Goal: Task Accomplishment & Management: Manage account settings

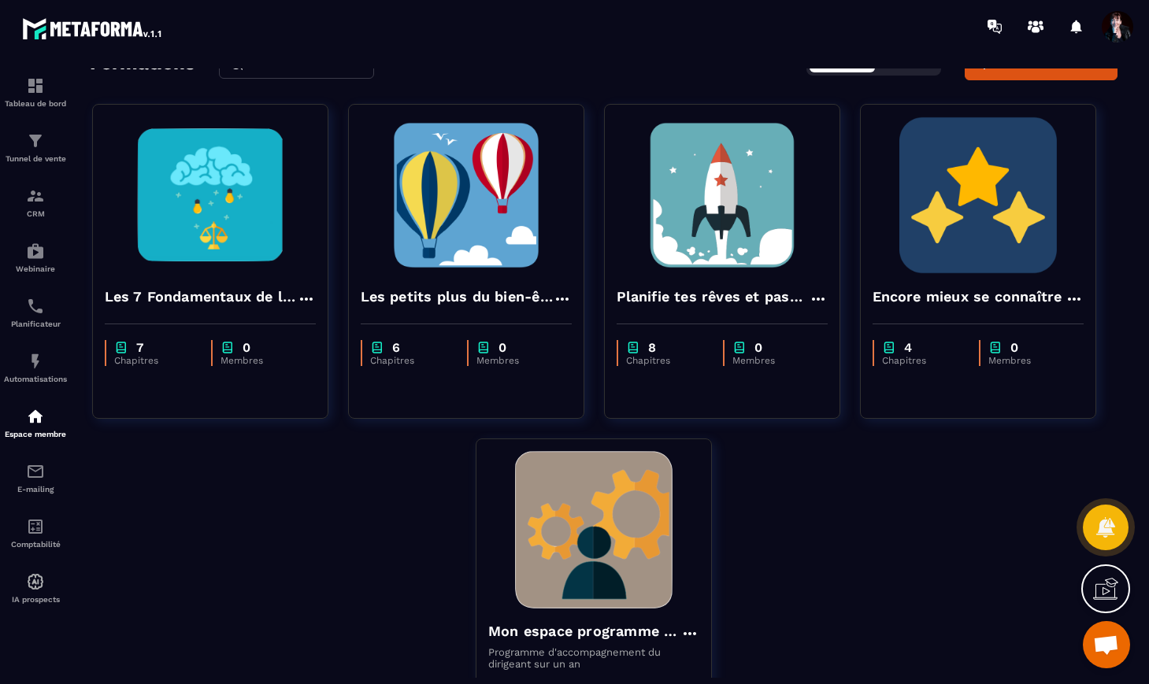
scroll to position [240, 0]
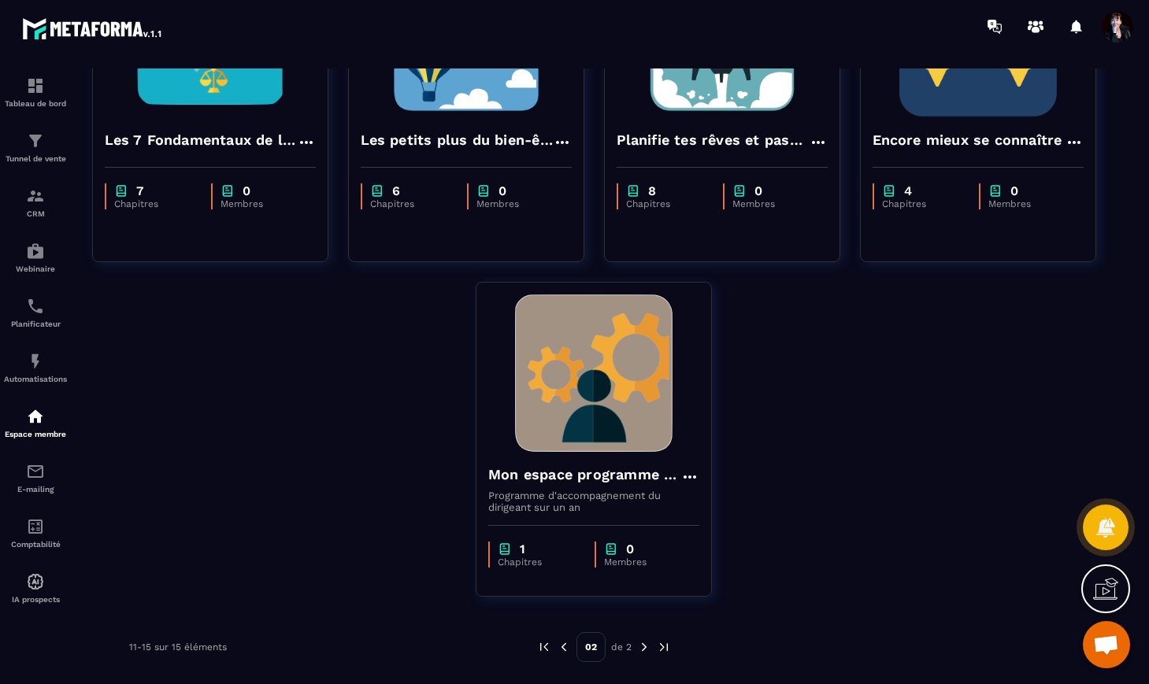
click at [563, 647] on img at bounding box center [564, 647] width 14 height 14
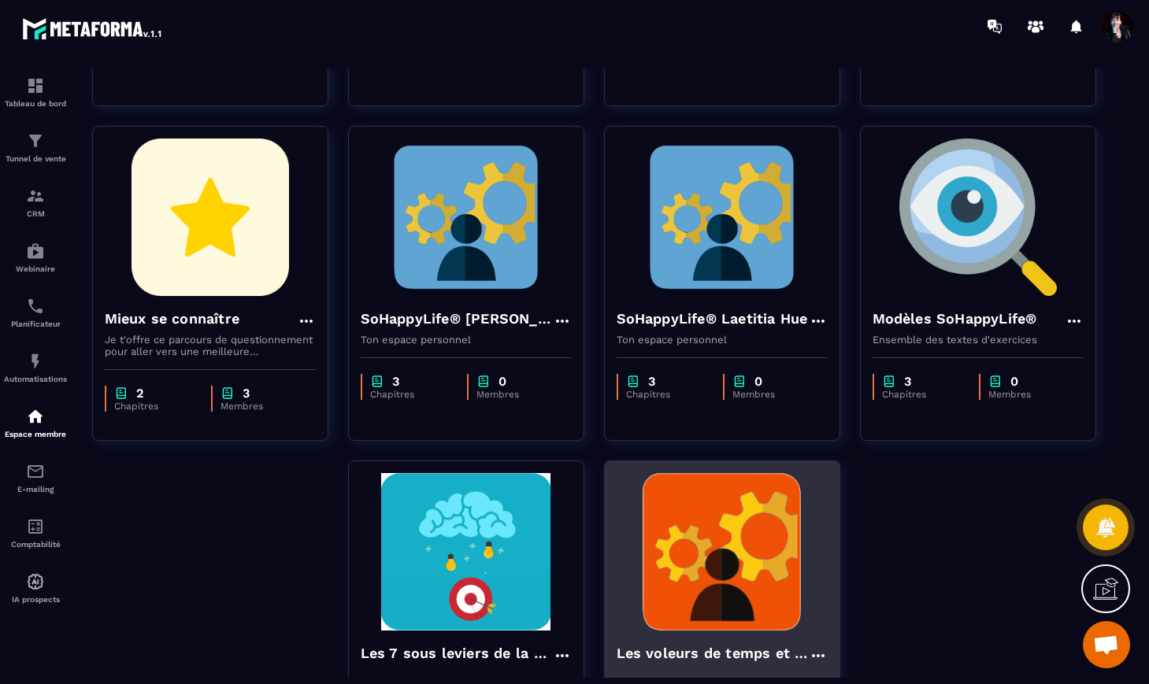
scroll to position [407, 0]
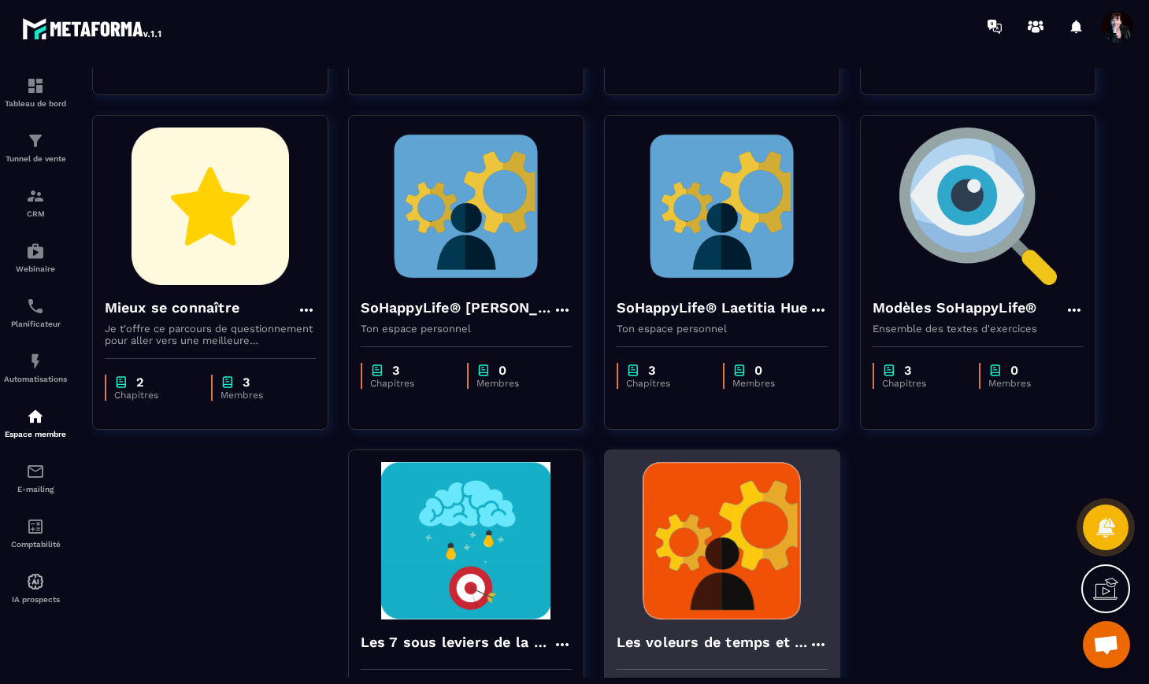
click at [666, 570] on img at bounding box center [722, 541] width 211 height 158
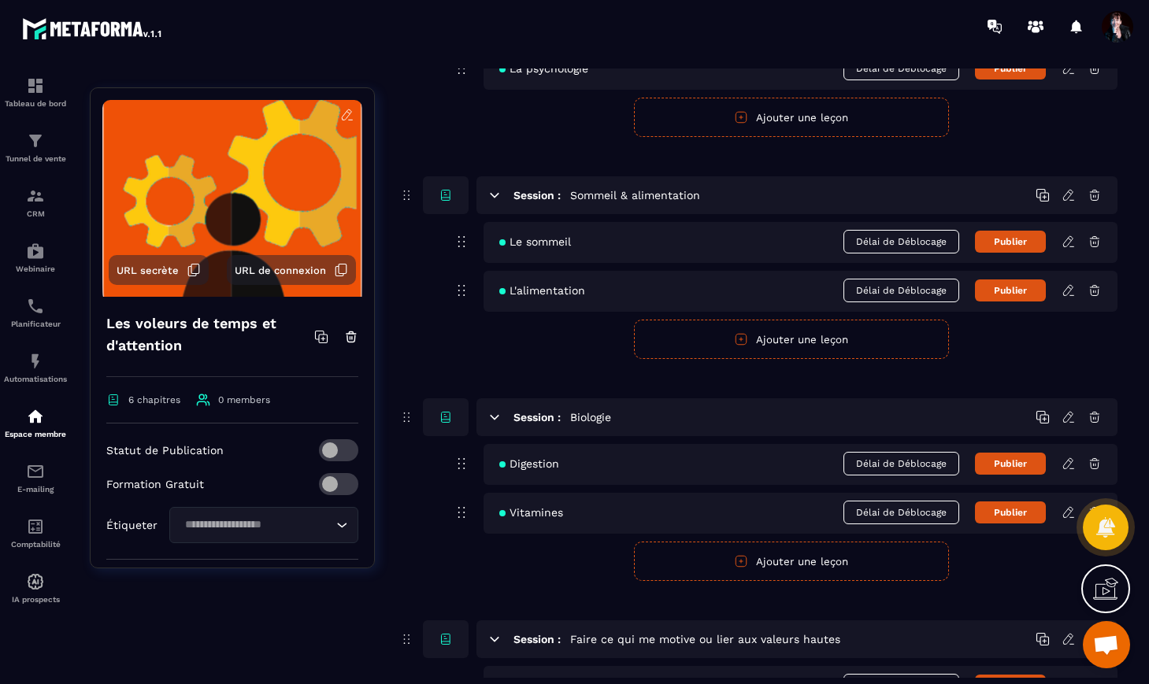
scroll to position [364, 0]
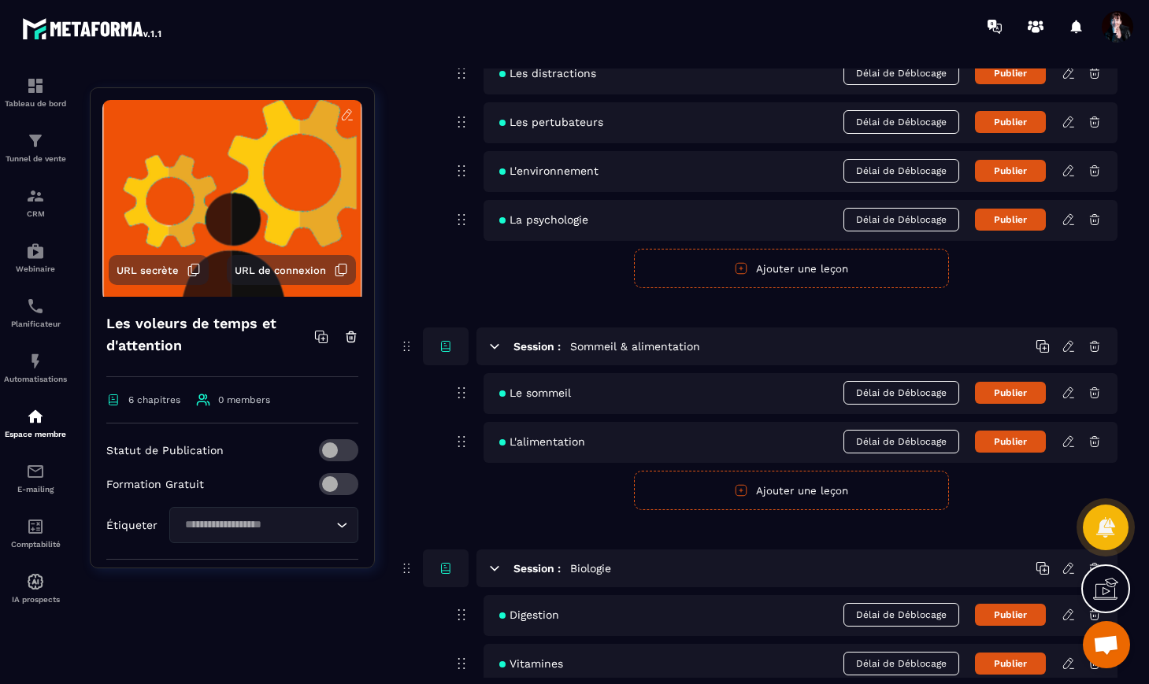
click at [1068, 222] on icon at bounding box center [1067, 219] width 9 height 10
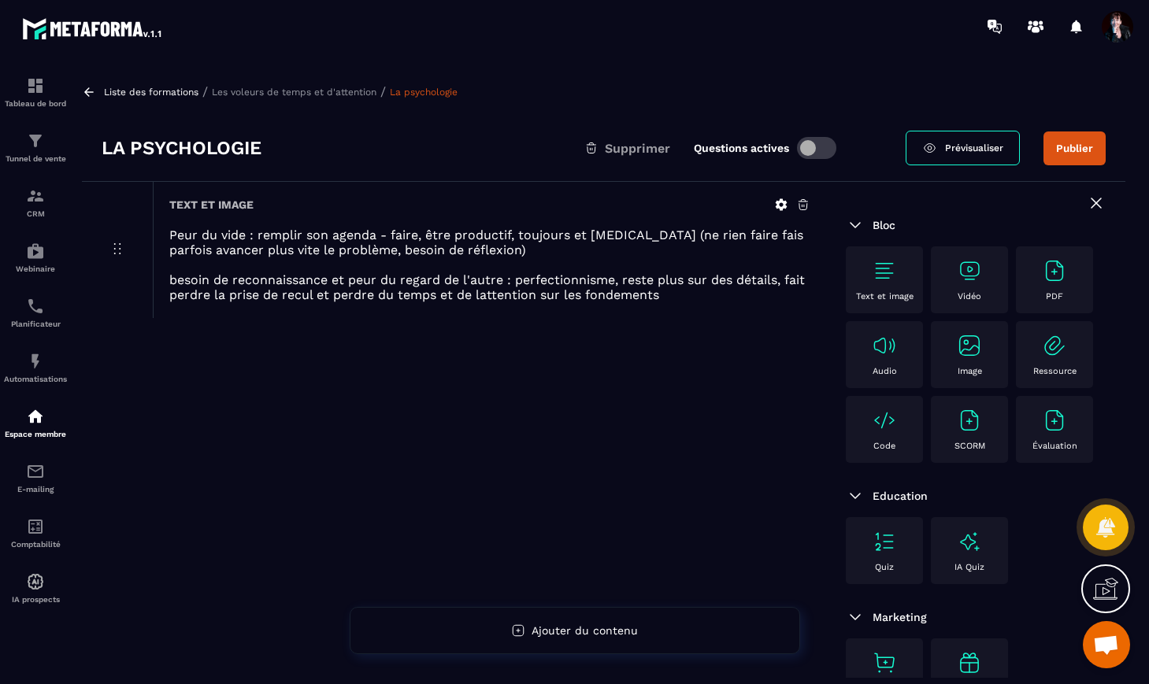
click at [777, 206] on icon at bounding box center [782, 205] width 12 height 12
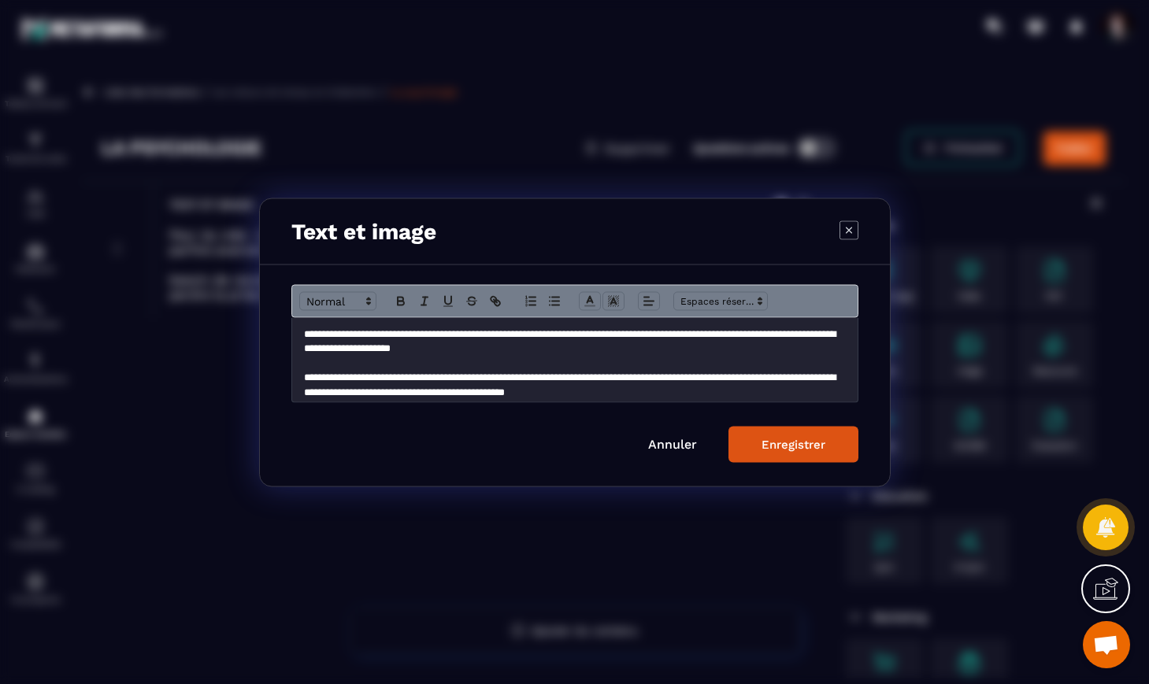
click at [612, 356] on p "Modal window" at bounding box center [575, 363] width 542 height 14
click at [571, 348] on p "**********" at bounding box center [575, 341] width 542 height 29
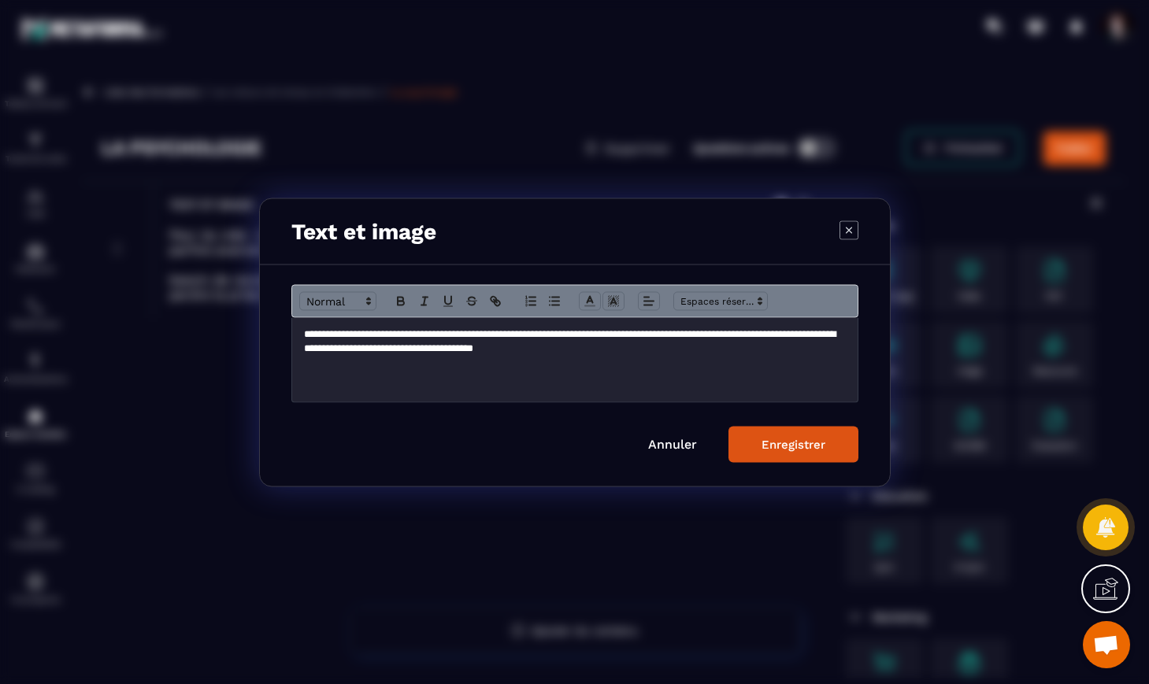
click at [808, 452] on button "Enregistrer" at bounding box center [794, 444] width 130 height 36
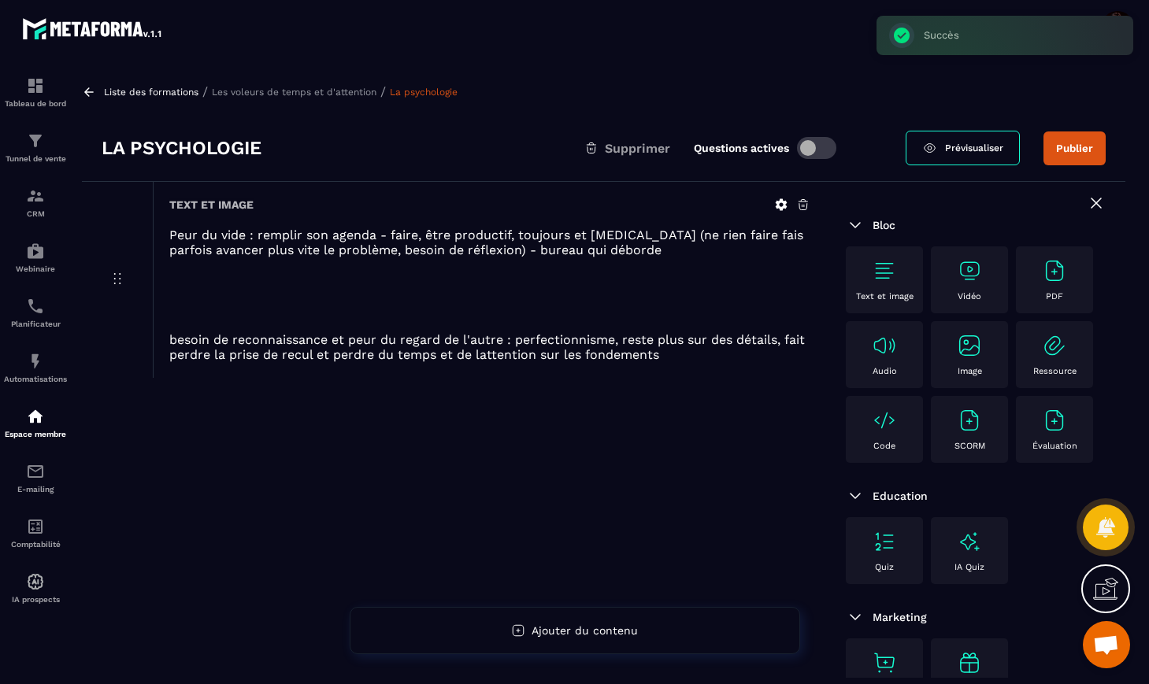
click at [148, 91] on p "Liste des formations" at bounding box center [151, 92] width 95 height 11
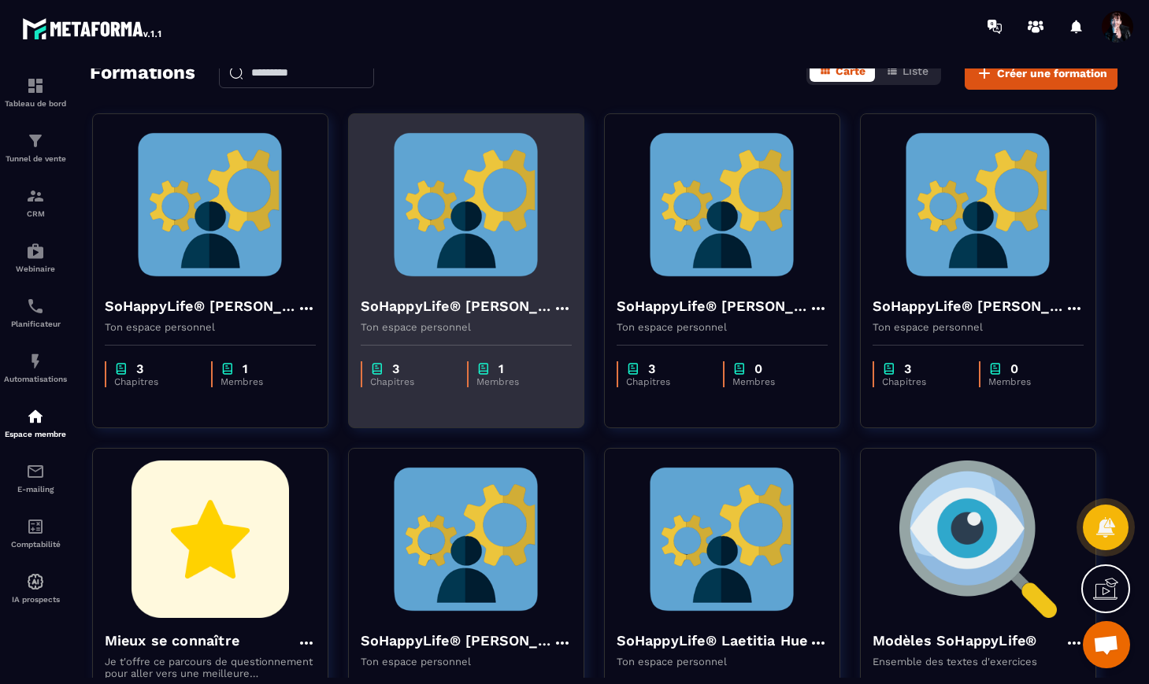
scroll to position [72, 0]
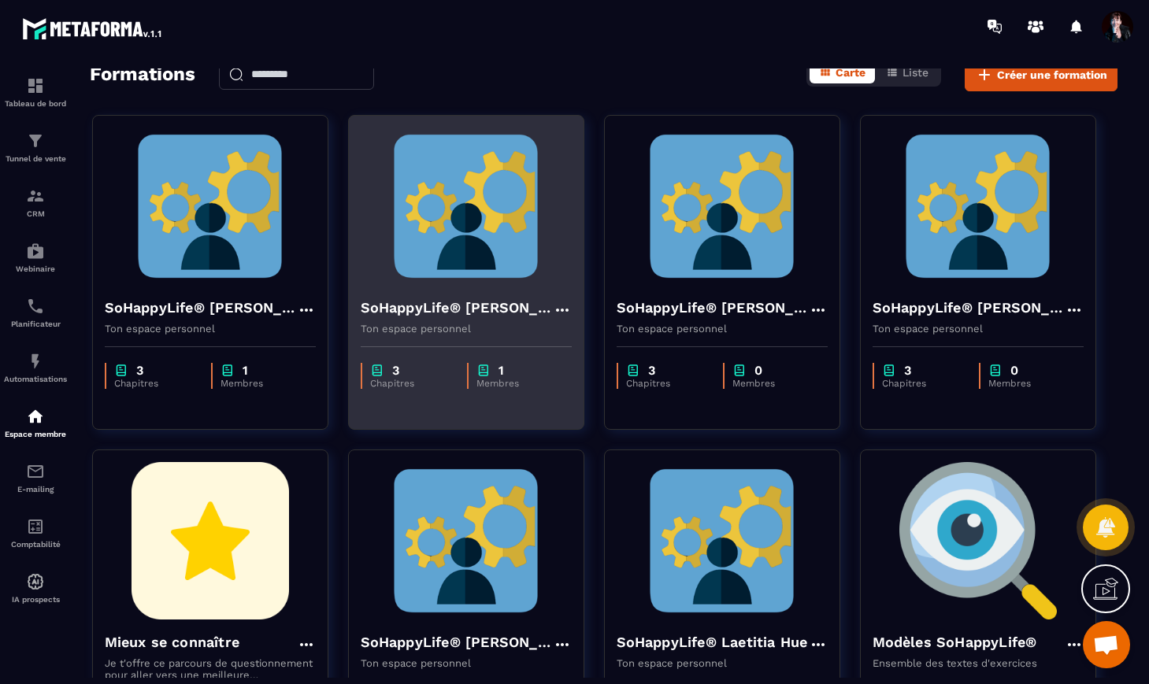
click at [473, 232] on img at bounding box center [466, 207] width 211 height 158
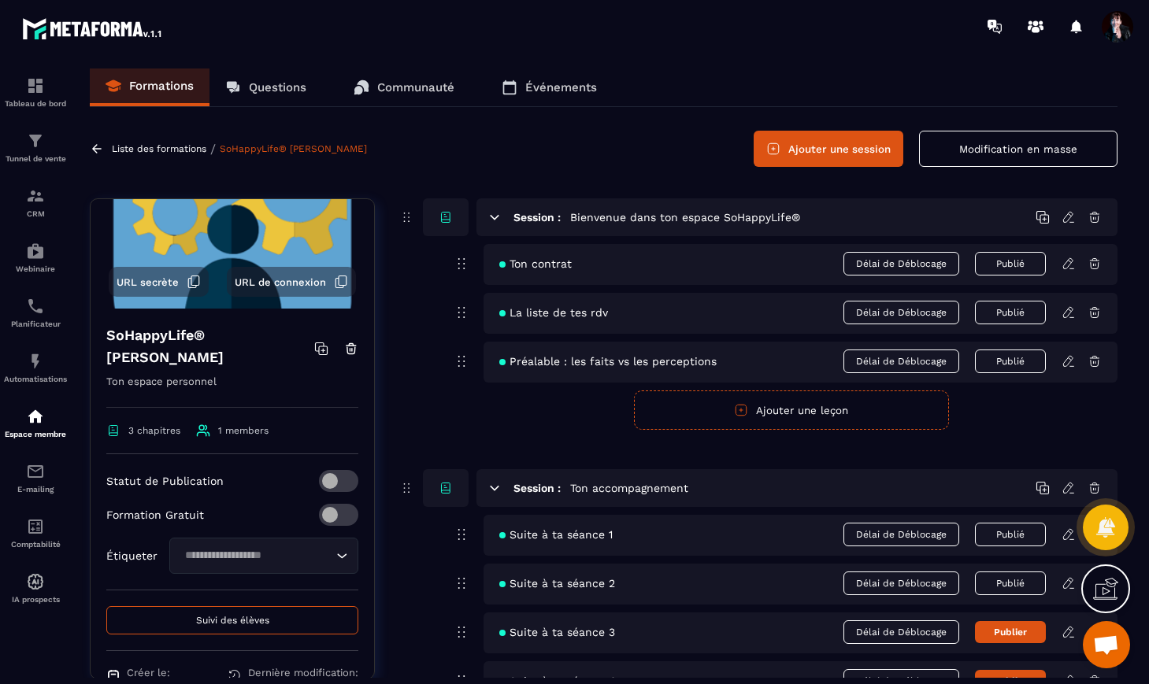
scroll to position [182, 0]
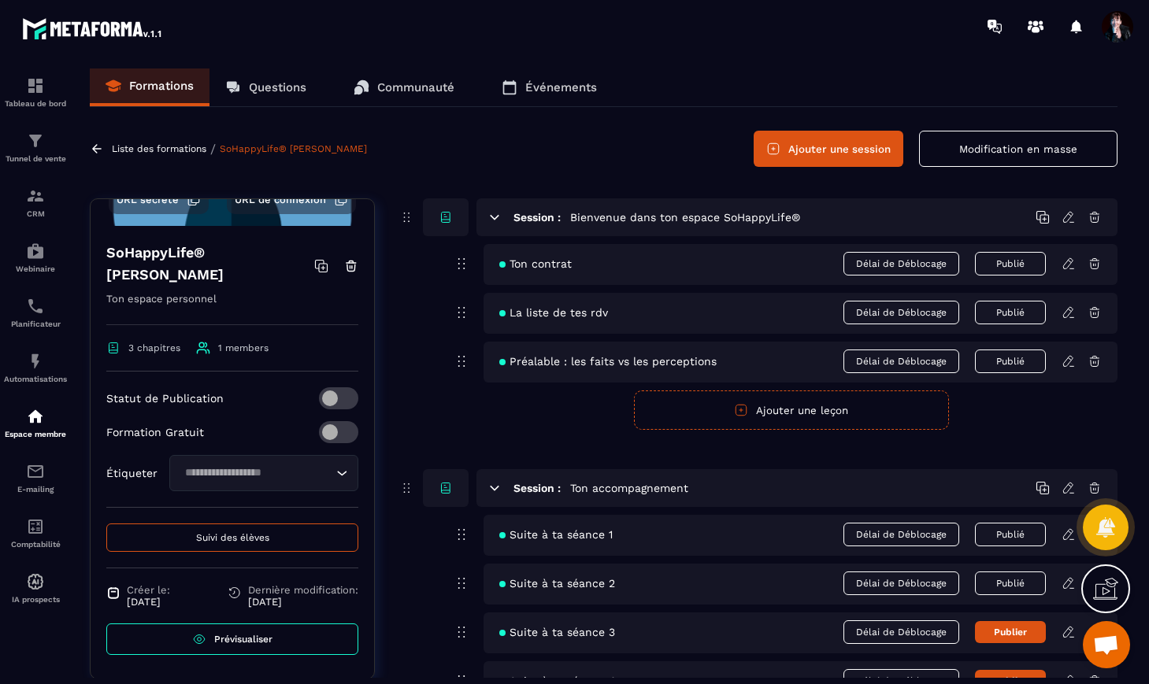
click at [243, 541] on span "Suivi des élèves" at bounding box center [232, 537] width 73 height 11
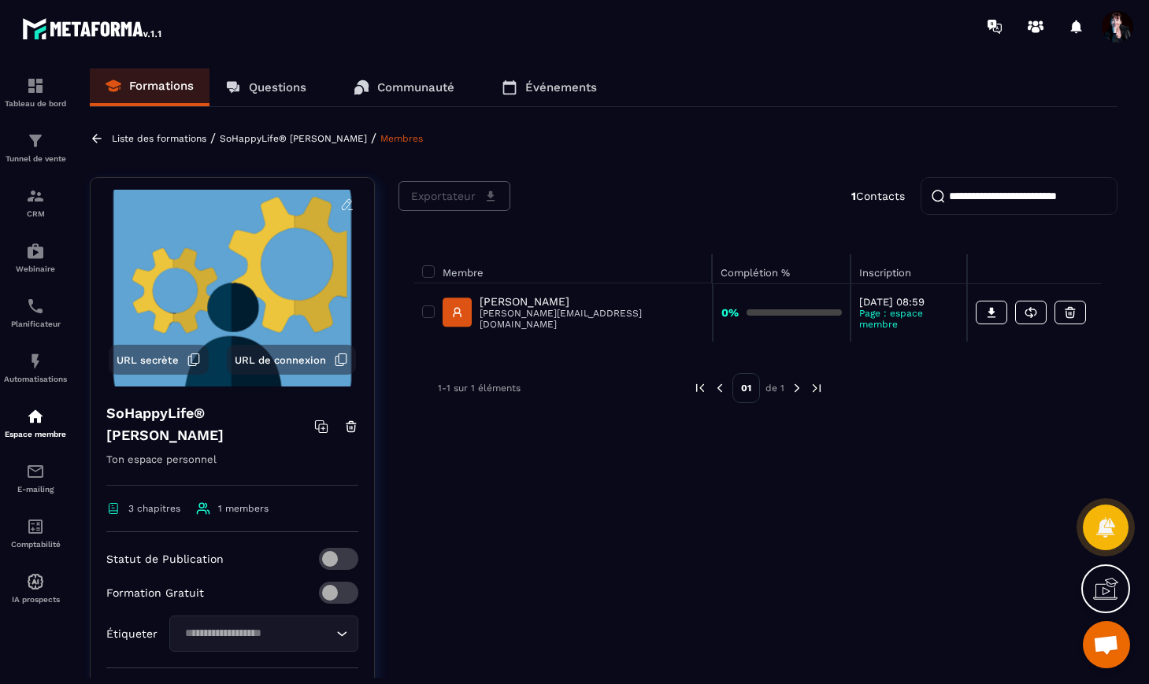
click at [513, 301] on p "[PERSON_NAME]" at bounding box center [592, 301] width 224 height 13
click at [522, 305] on p "[PERSON_NAME]" at bounding box center [592, 301] width 224 height 13
click at [428, 312] on span at bounding box center [428, 312] width 13 height 13
click at [513, 306] on p "[PERSON_NAME]" at bounding box center [592, 301] width 224 height 13
click at [140, 139] on p "Liste des formations" at bounding box center [159, 138] width 95 height 11
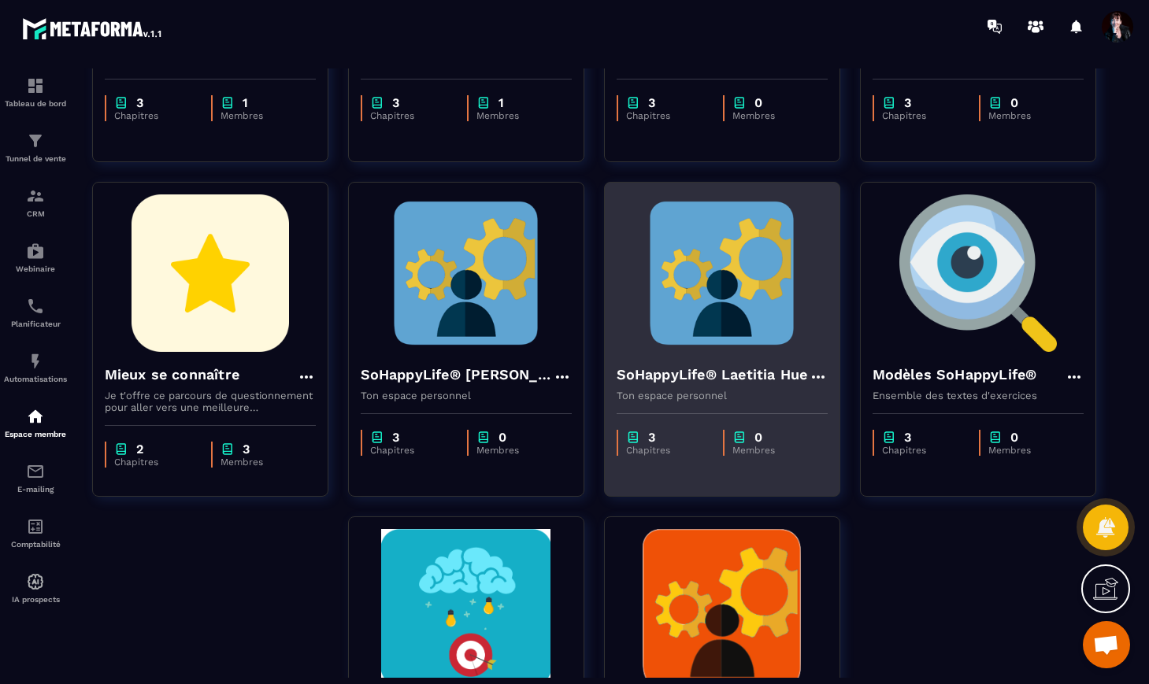
scroll to position [341, 0]
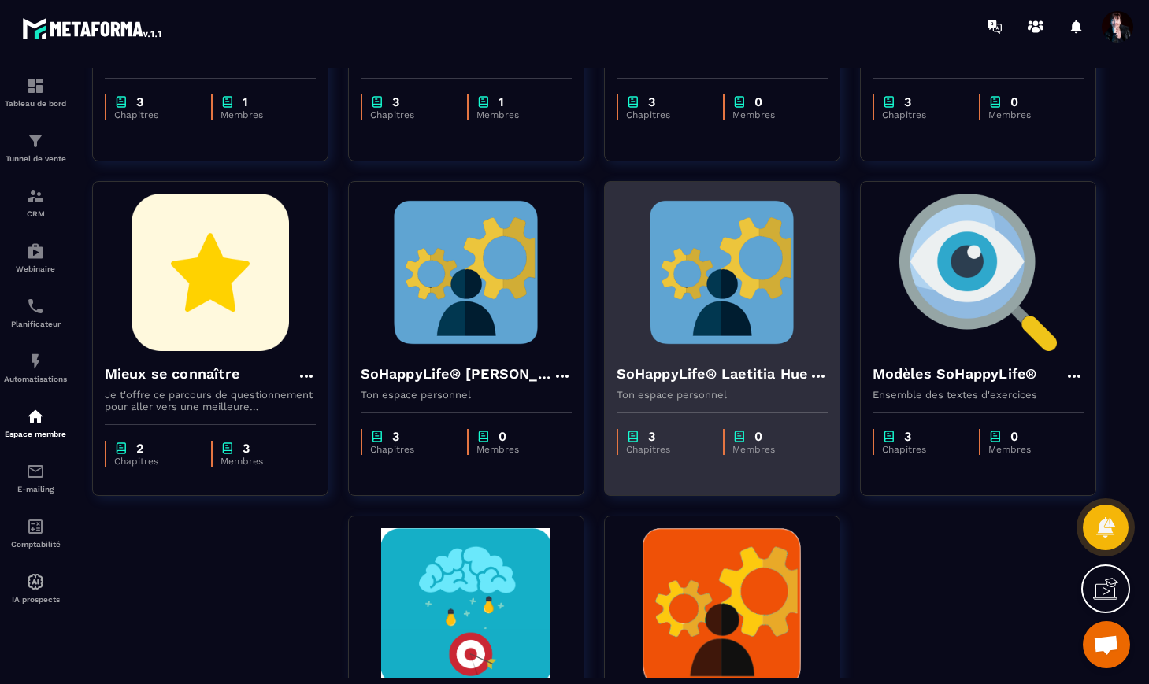
click at [765, 372] on h4 "SoHappyLife® Laetitia Hue" at bounding box center [712, 374] width 191 height 22
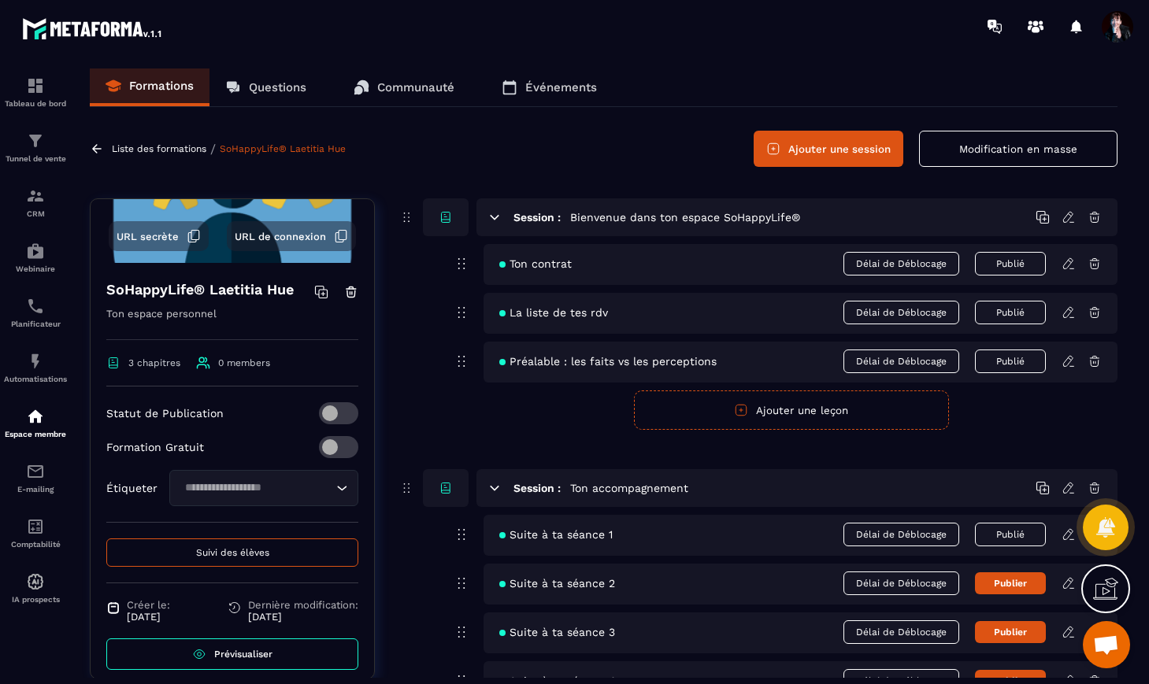
scroll to position [158, 0]
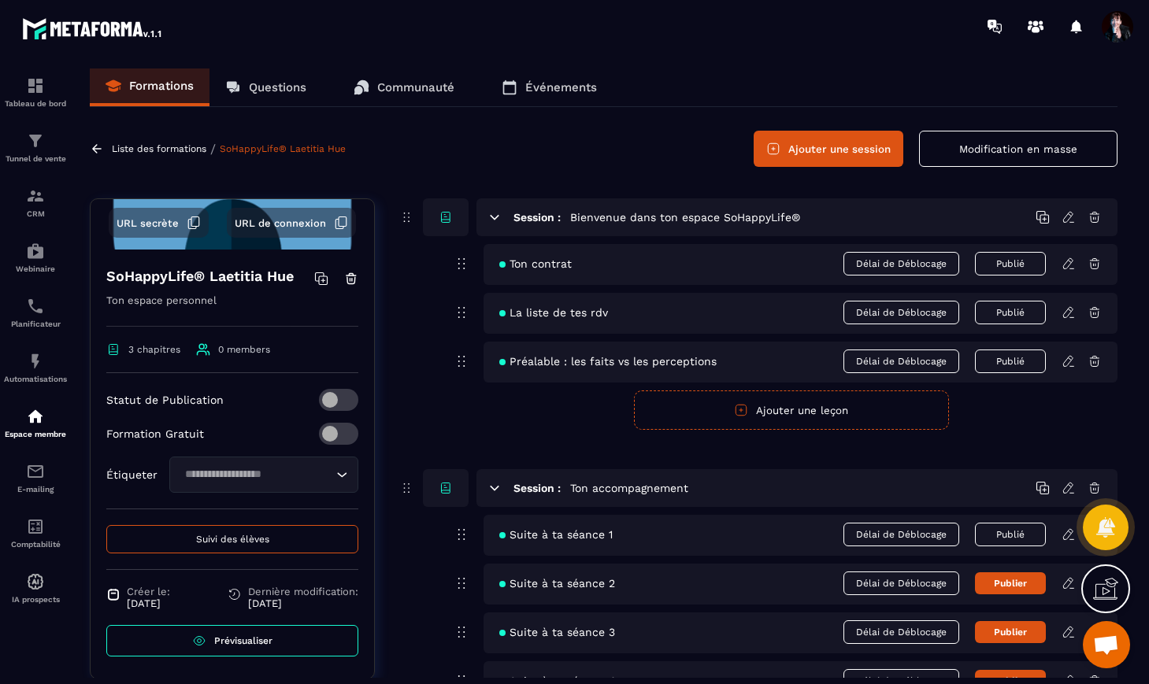
click at [237, 534] on span "Suivi des élèves" at bounding box center [232, 539] width 73 height 11
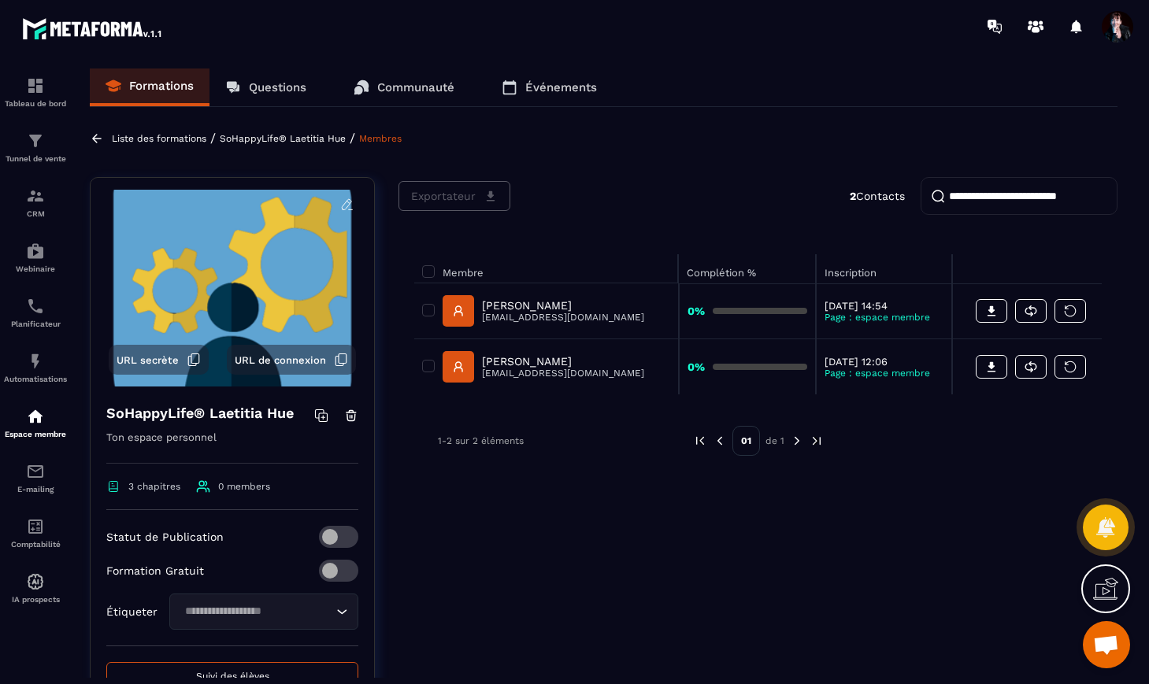
click at [198, 141] on p "Liste des formations" at bounding box center [159, 138] width 95 height 11
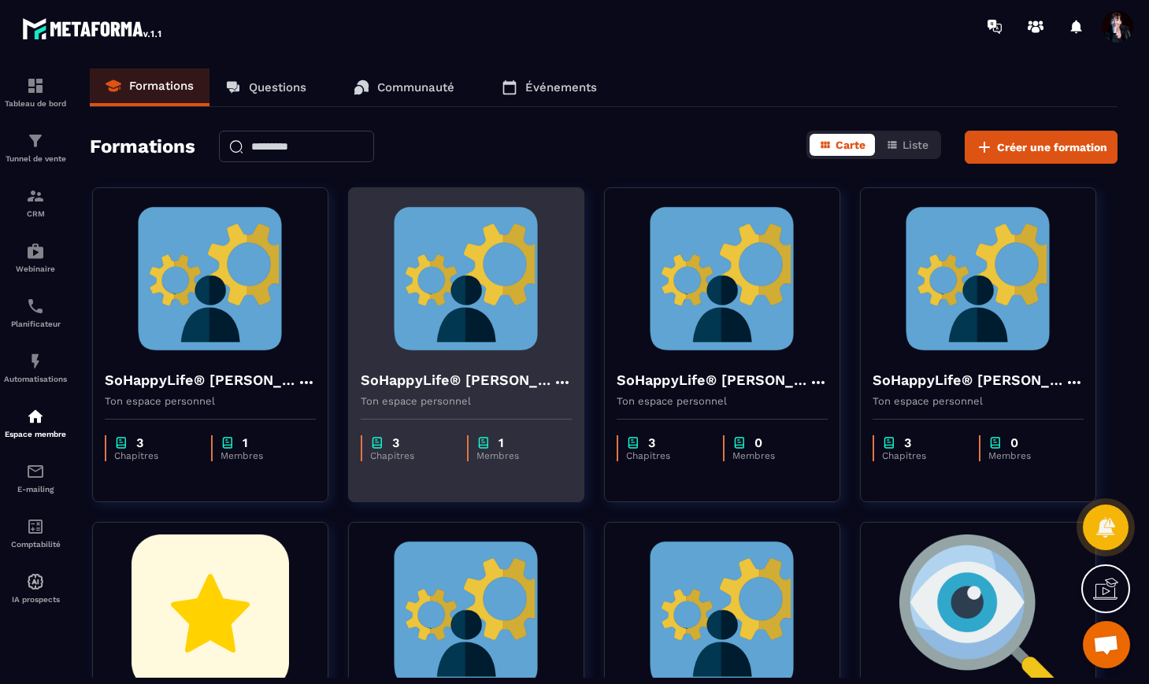
click at [506, 384] on h4 "SoHappyLife® [PERSON_NAME]" at bounding box center [457, 380] width 192 height 22
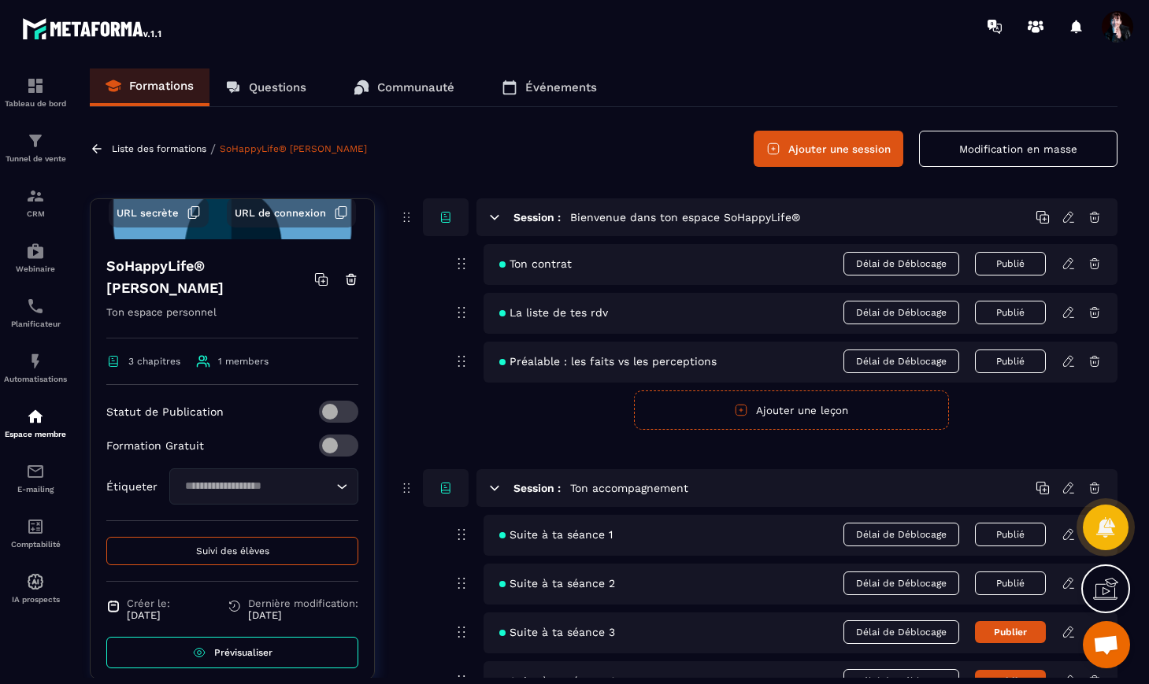
scroll to position [182, 0]
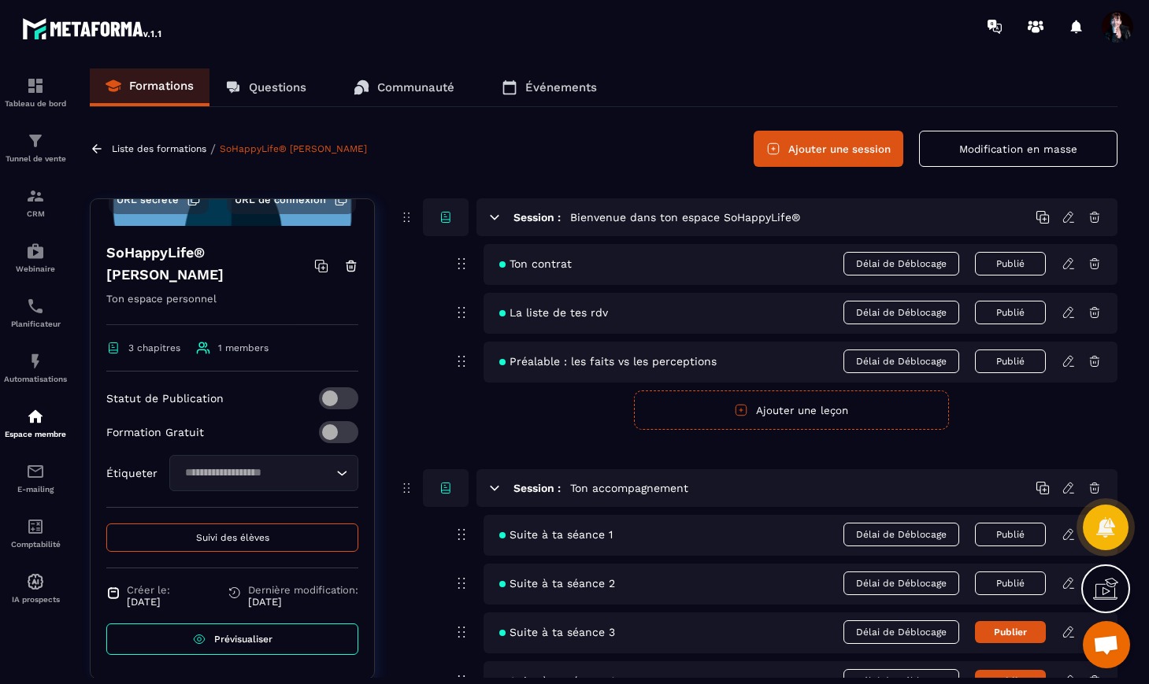
click at [220, 542] on span "Suivi des élèves" at bounding box center [232, 537] width 73 height 11
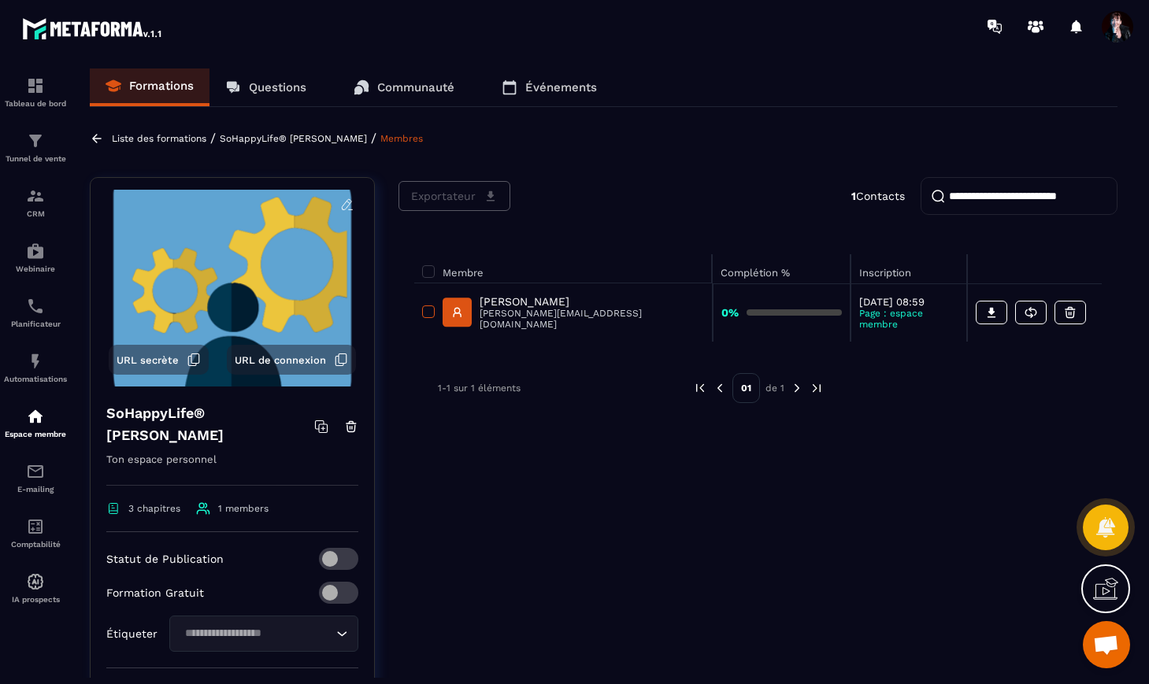
click at [431, 312] on span at bounding box center [428, 312] width 13 height 13
click at [454, 192] on span "Exportateur" at bounding box center [443, 196] width 65 height 16
click at [454, 313] on icon at bounding box center [457, 314] width 7 height 3
click at [184, 142] on p "Liste des formations" at bounding box center [159, 138] width 95 height 11
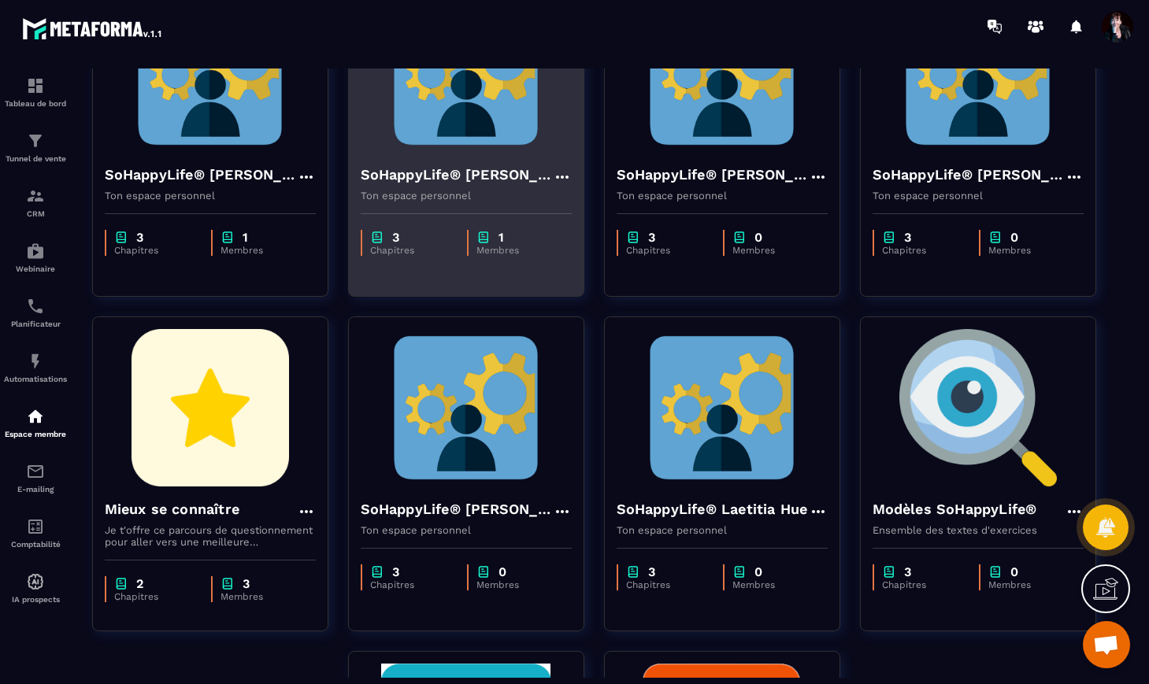
scroll to position [440, 0]
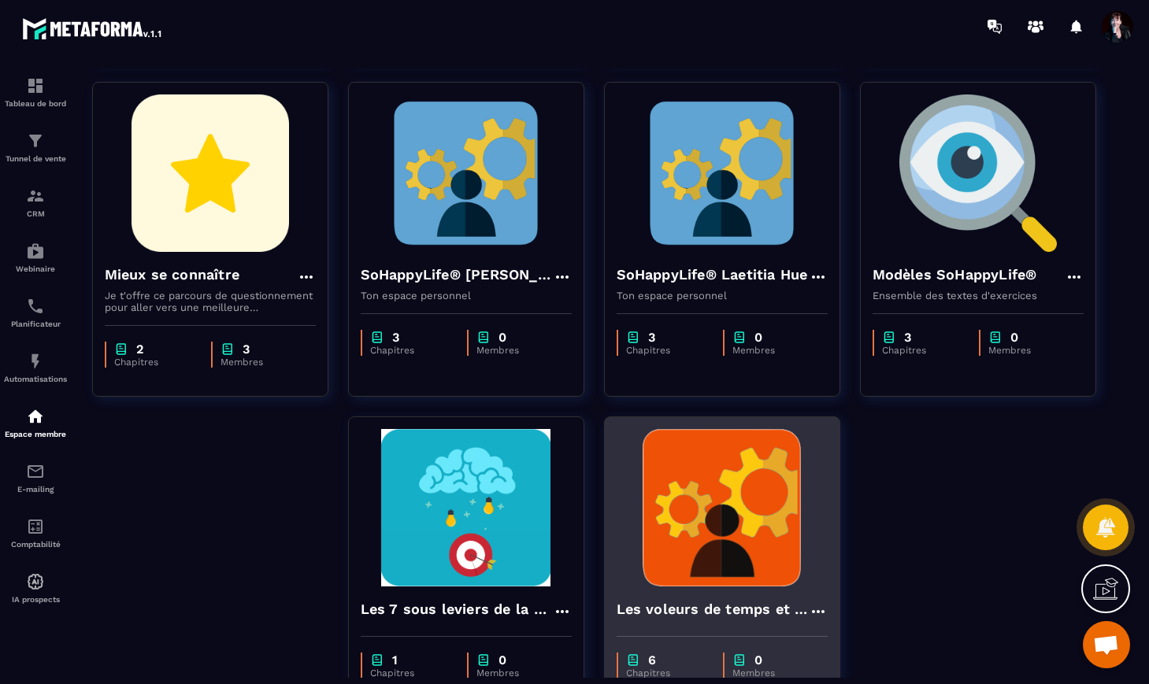
click at [741, 532] on img at bounding box center [722, 508] width 211 height 158
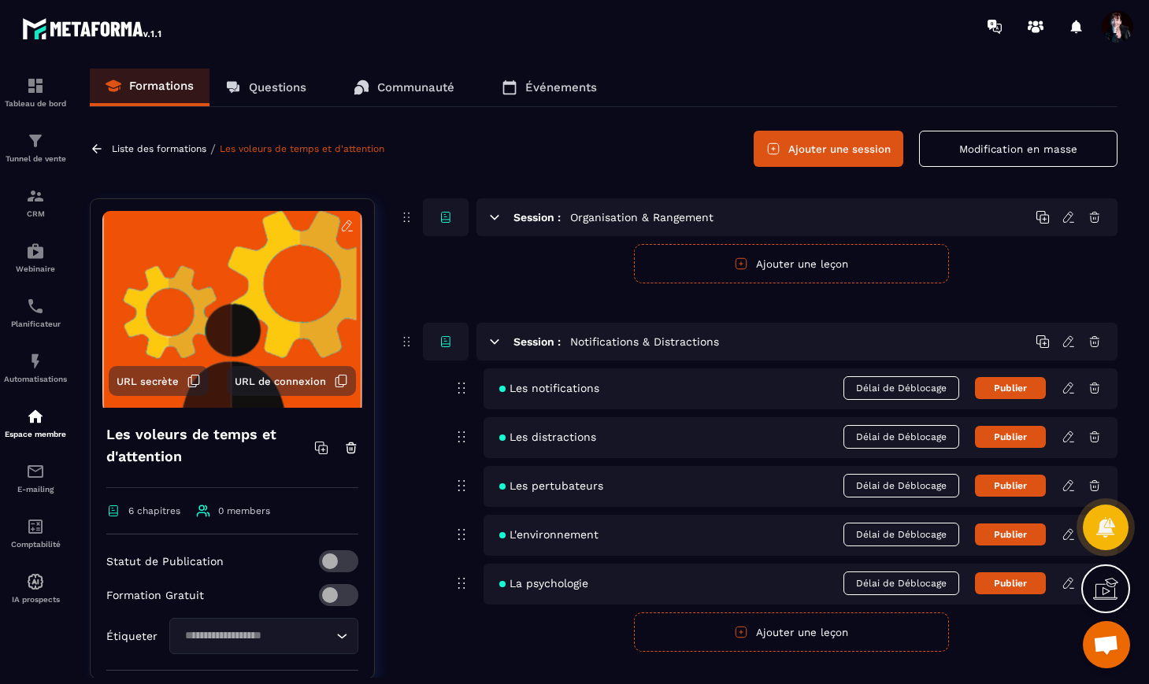
click at [1067, 583] on icon at bounding box center [1069, 584] width 14 height 14
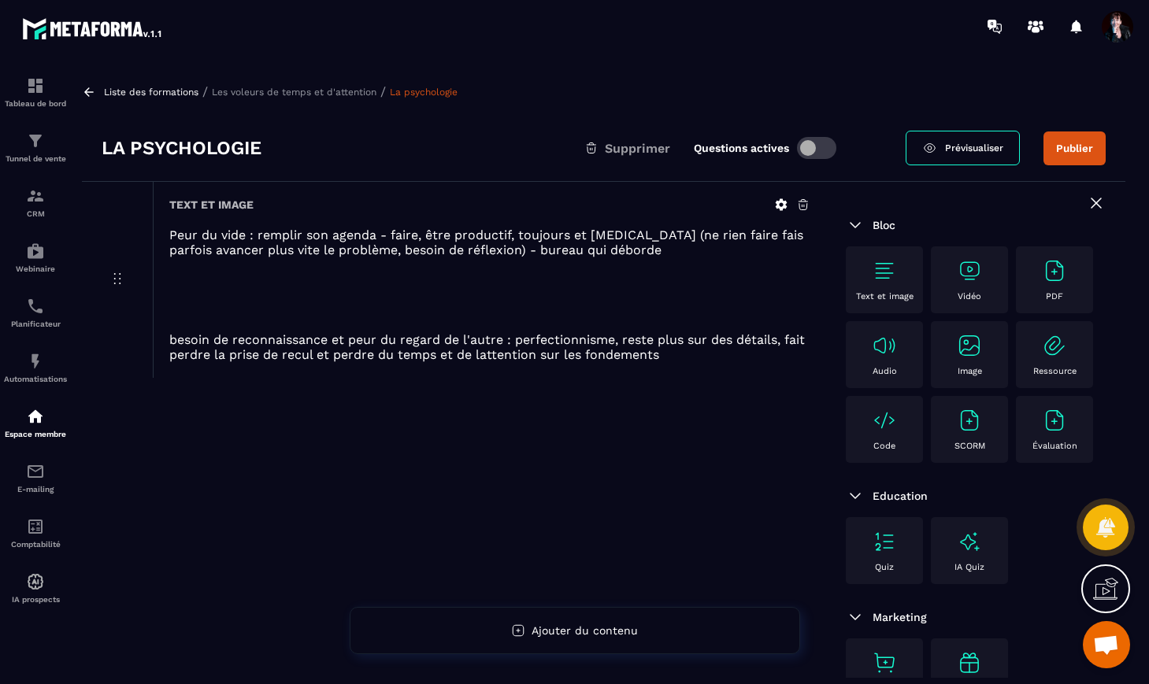
click at [782, 206] on icon at bounding box center [782, 205] width 12 height 12
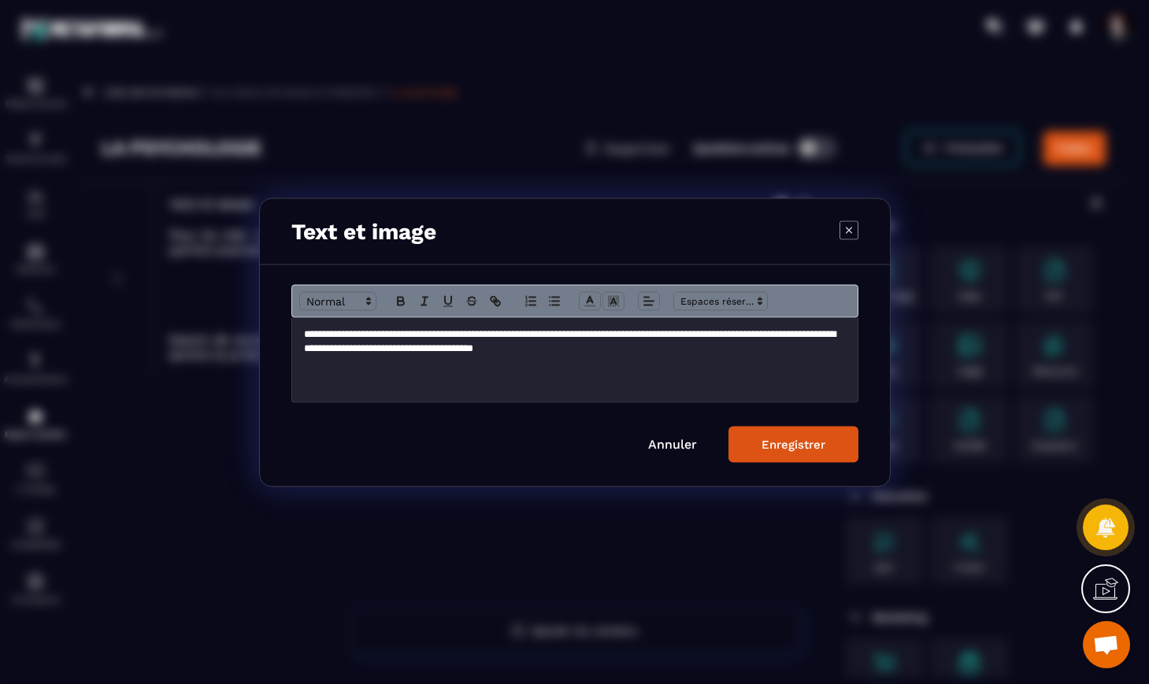
click at [682, 358] on p "Modal window" at bounding box center [575, 363] width 542 height 14
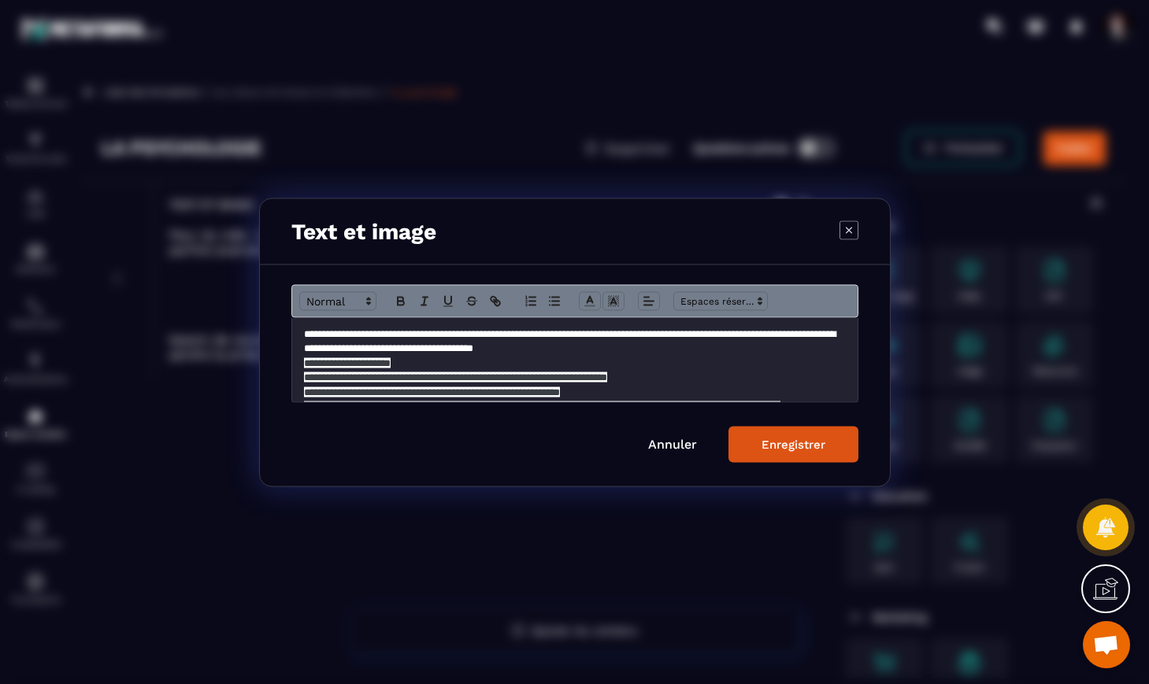
scroll to position [54, 0]
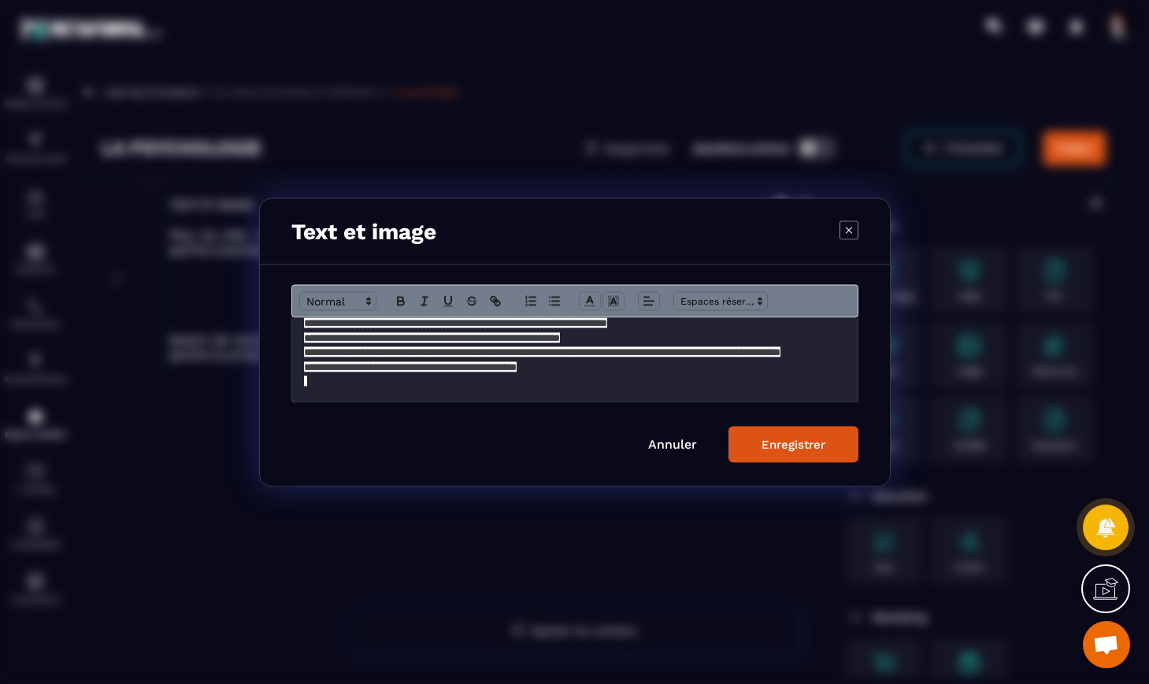
click at [817, 434] on button "Enregistrer" at bounding box center [794, 444] width 130 height 36
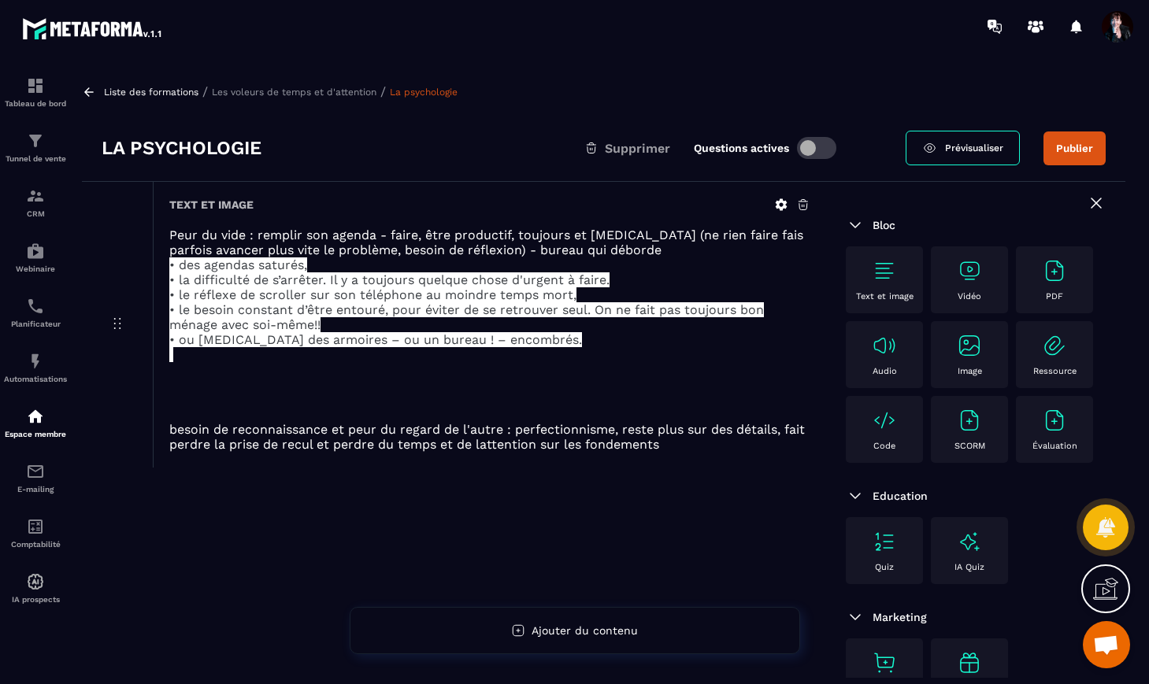
click at [1114, 643] on span "Ouvrir le chat" at bounding box center [1106, 647] width 26 height 22
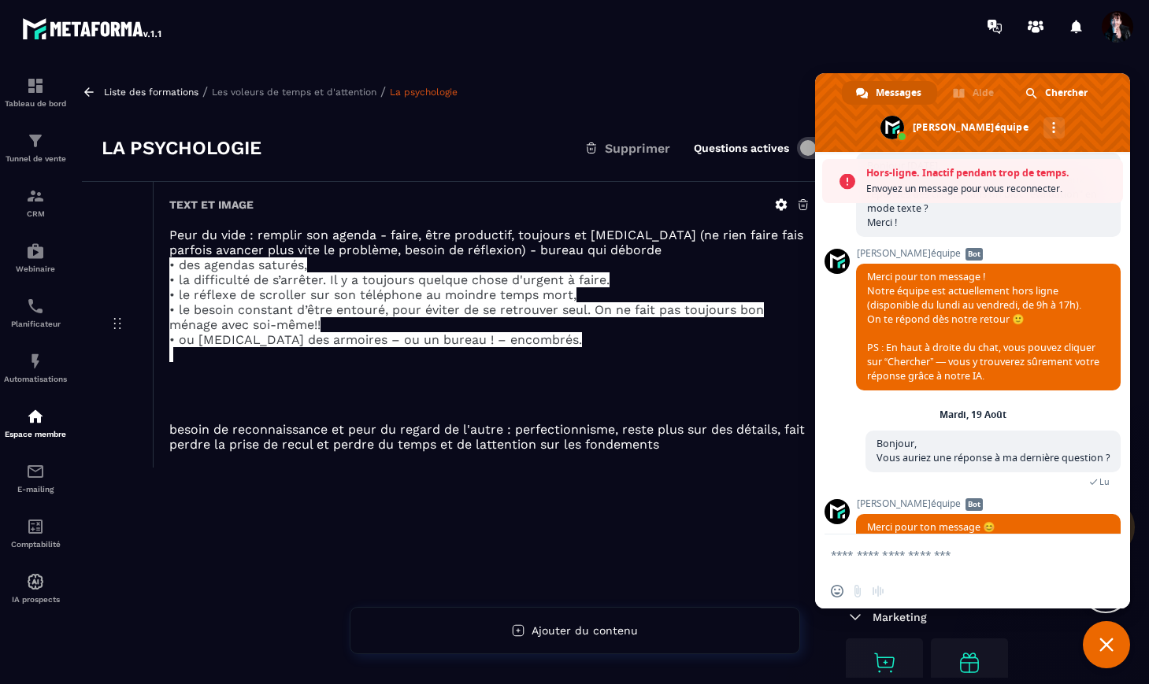
scroll to position [14070, 0]
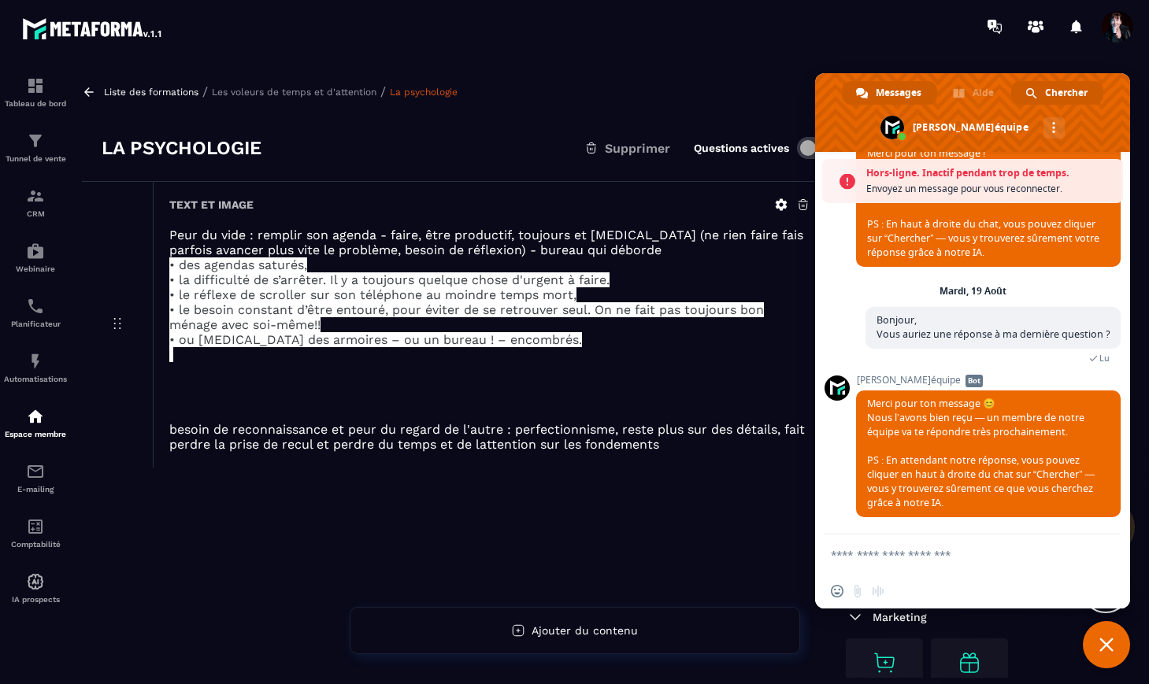
click at [1074, 98] on span "Chercher" at bounding box center [1066, 93] width 43 height 24
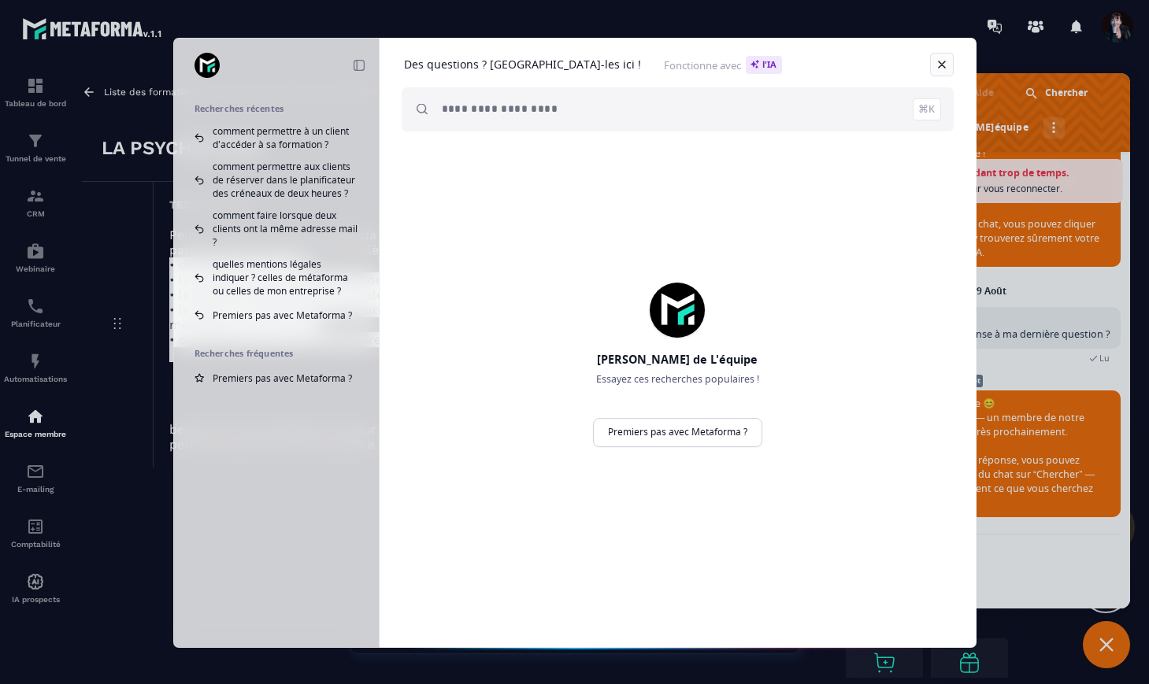
click at [941, 64] on link at bounding box center [942, 65] width 24 height 24
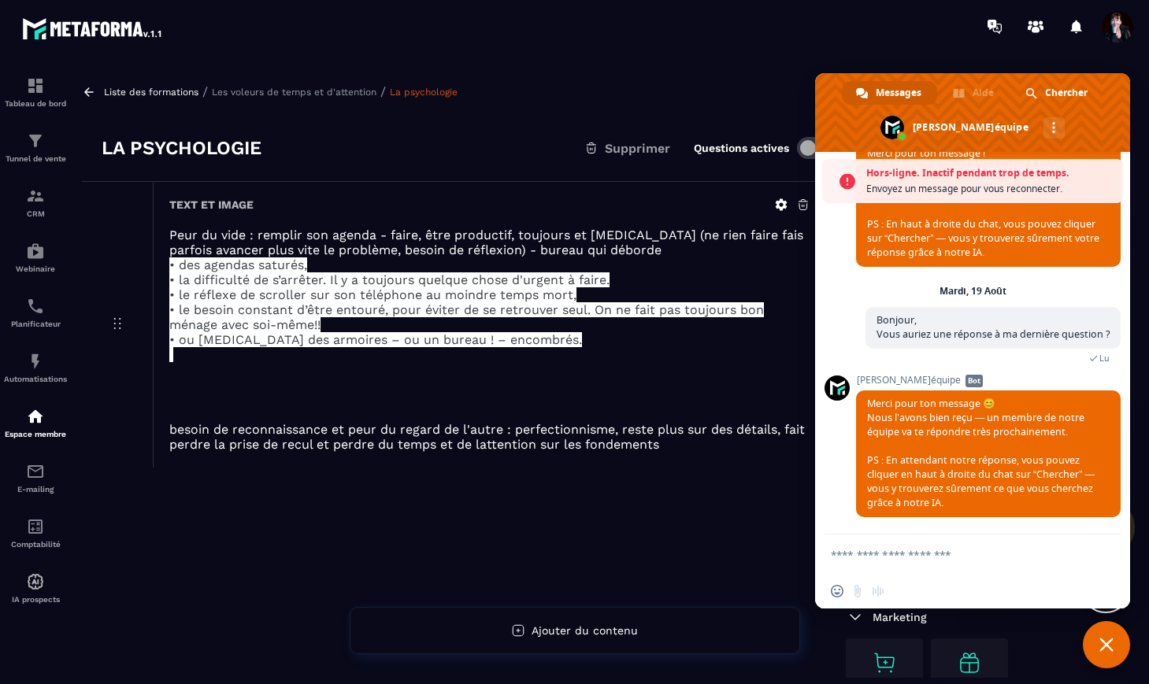
click at [980, 92] on span at bounding box center [972, 112] width 315 height 79
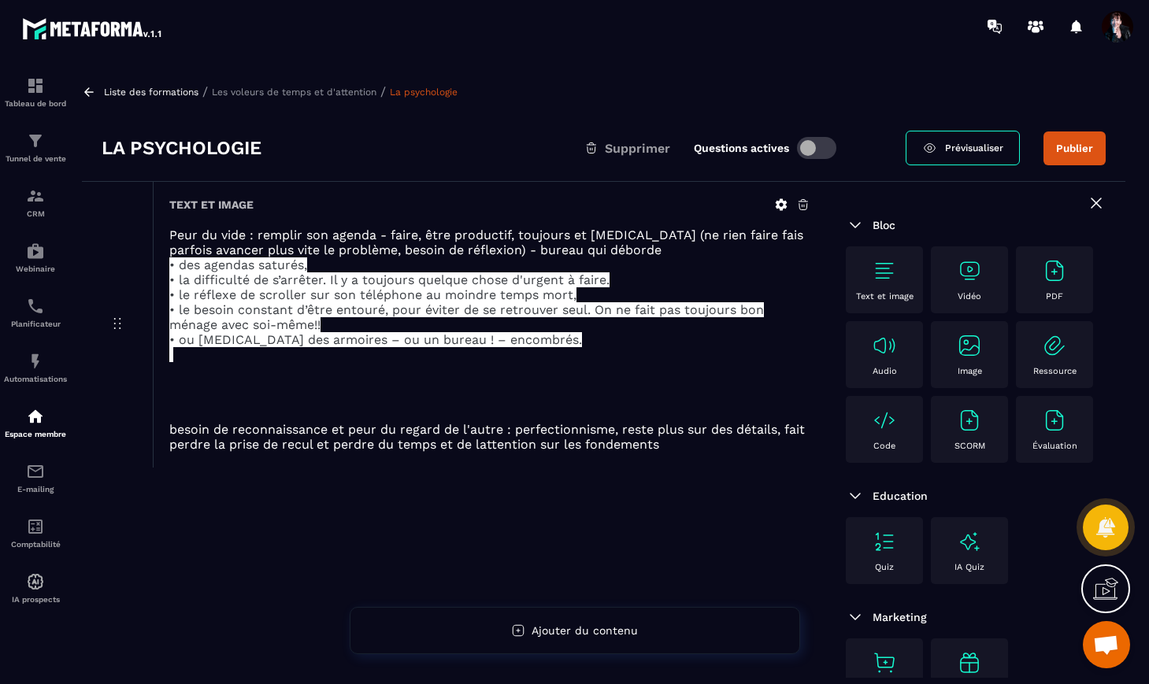
click at [1115, 636] on span "Ouvrir le chat" at bounding box center [1106, 647] width 26 height 22
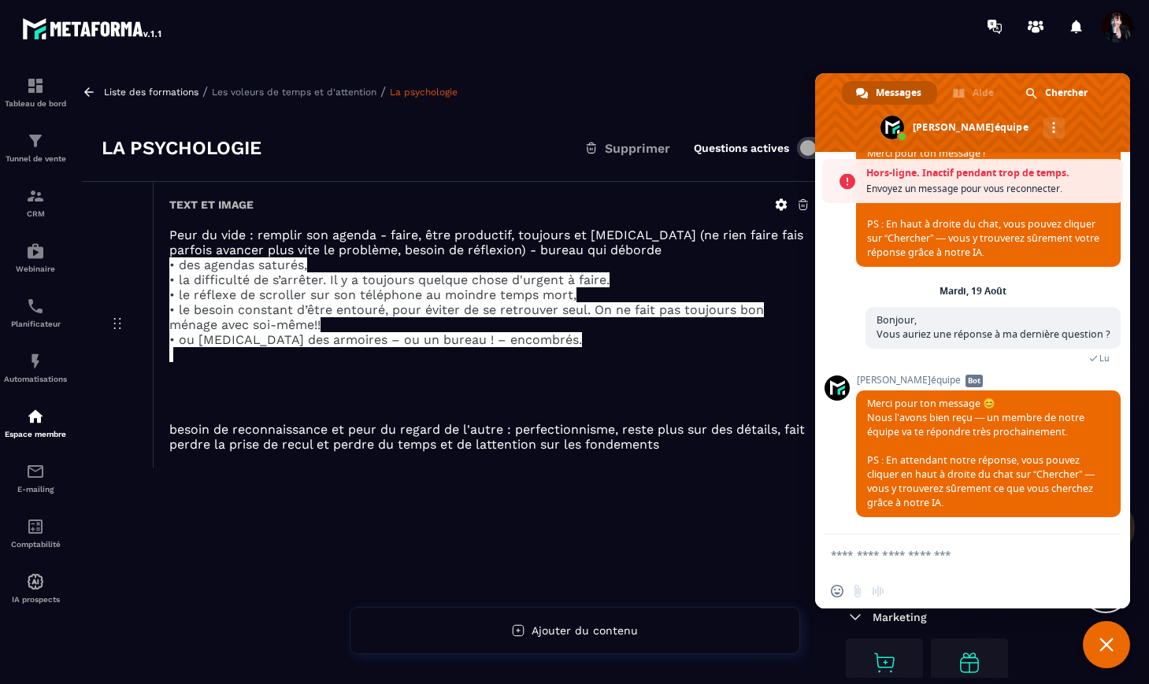
click at [897, 94] on span "Messages" at bounding box center [899, 93] width 46 height 24
click at [1048, 190] on span "Envoyez un message pour vous reconnecter." at bounding box center [990, 189] width 249 height 16
click at [169, 89] on p "Liste des formations" at bounding box center [151, 92] width 95 height 11
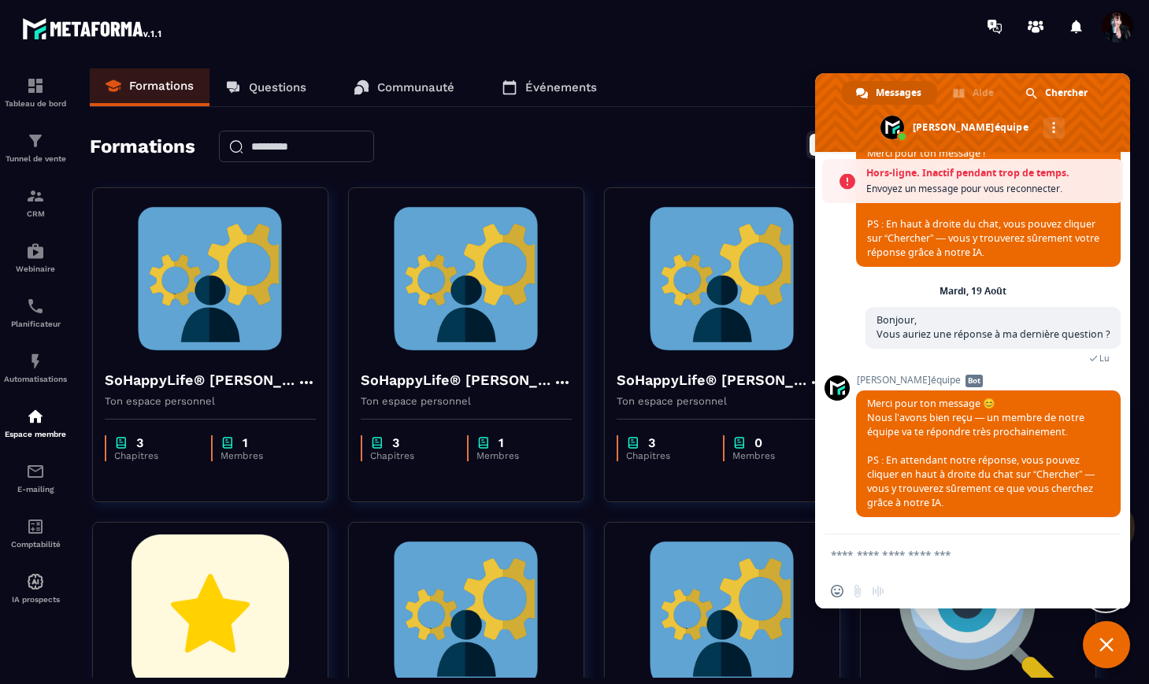
click at [1104, 651] on span "Fermer le chat" at bounding box center [1107, 645] width 14 height 14
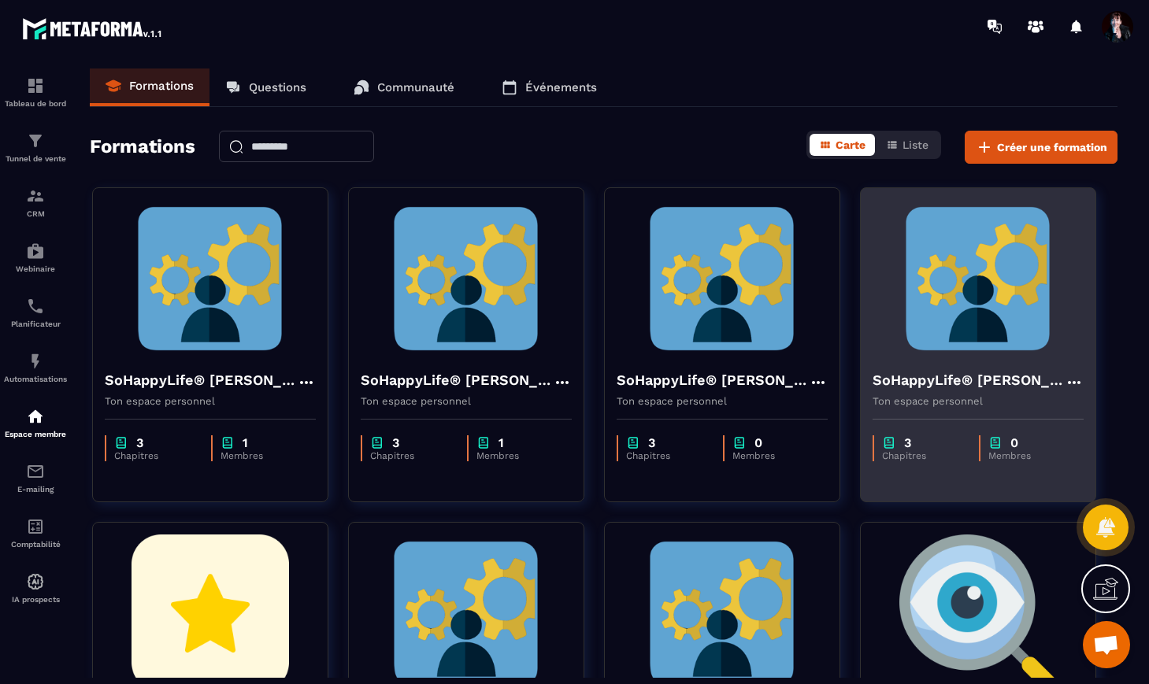
click at [1022, 381] on h4 "SoHappyLife® [PERSON_NAME]" at bounding box center [969, 380] width 192 height 22
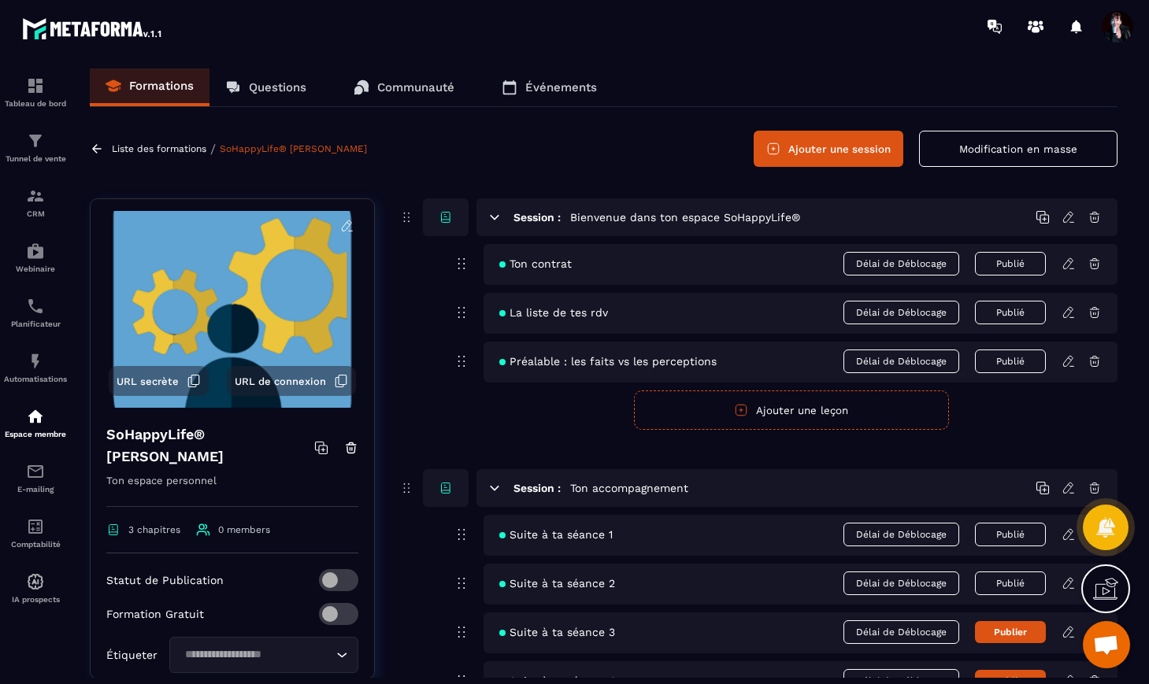
click at [184, 149] on p "Liste des formations" at bounding box center [159, 148] width 95 height 11
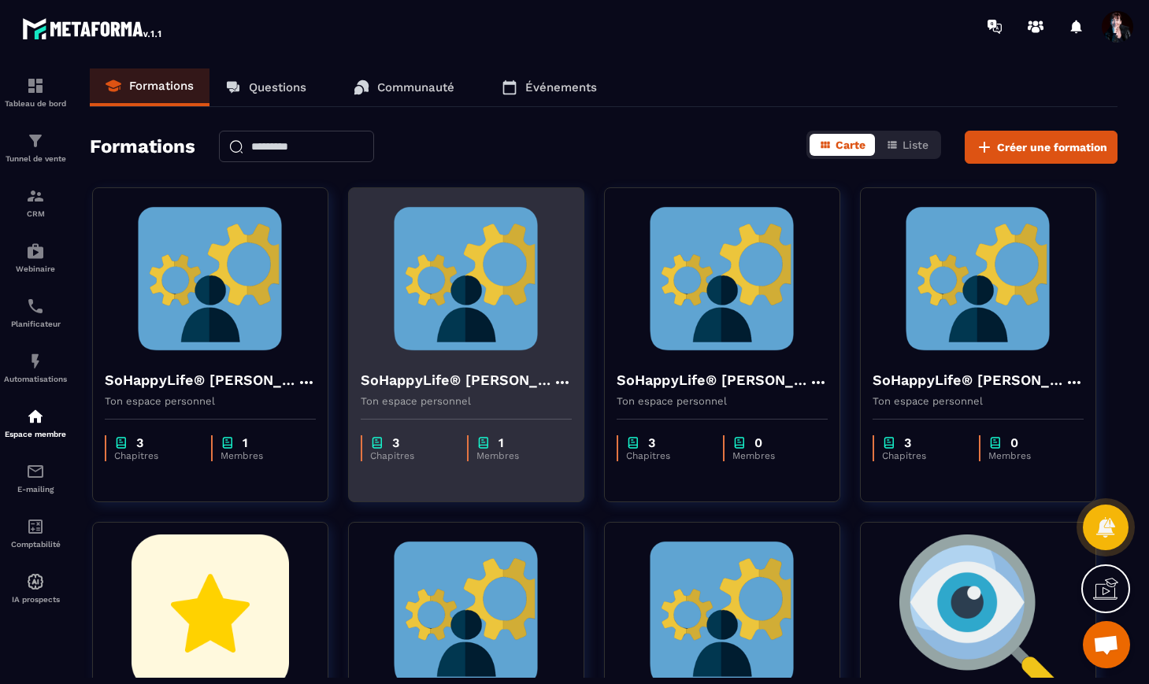
click at [509, 382] on h4 "SoHappyLife® [PERSON_NAME]" at bounding box center [457, 380] width 192 height 22
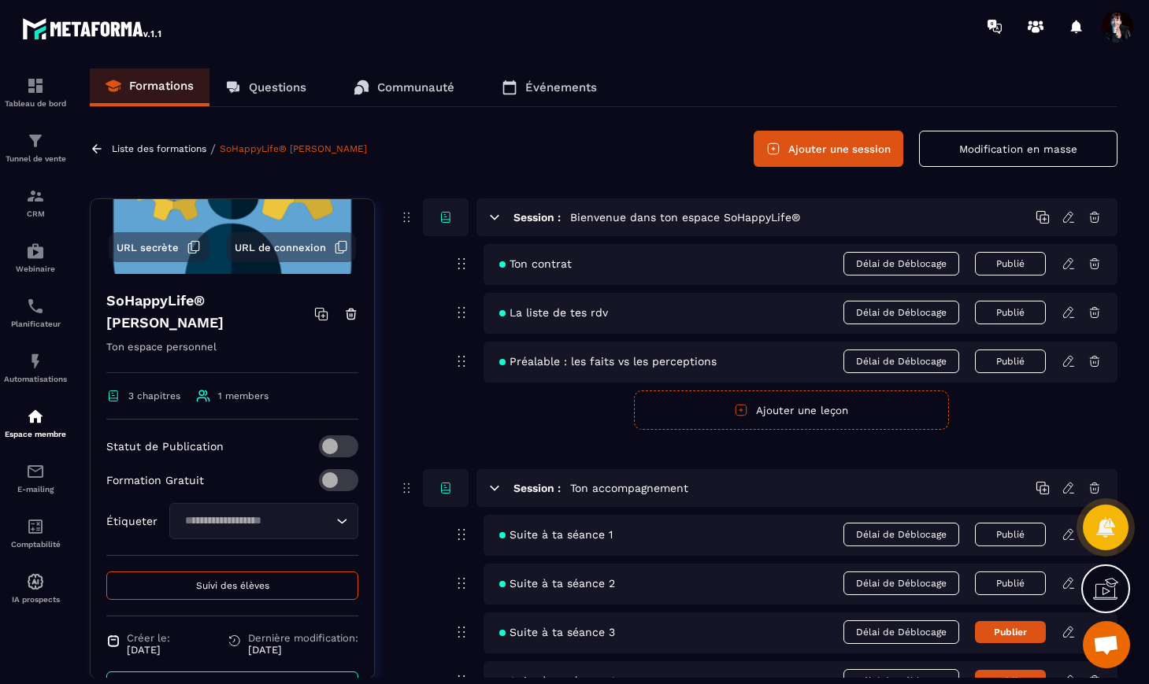
scroll to position [144, 0]
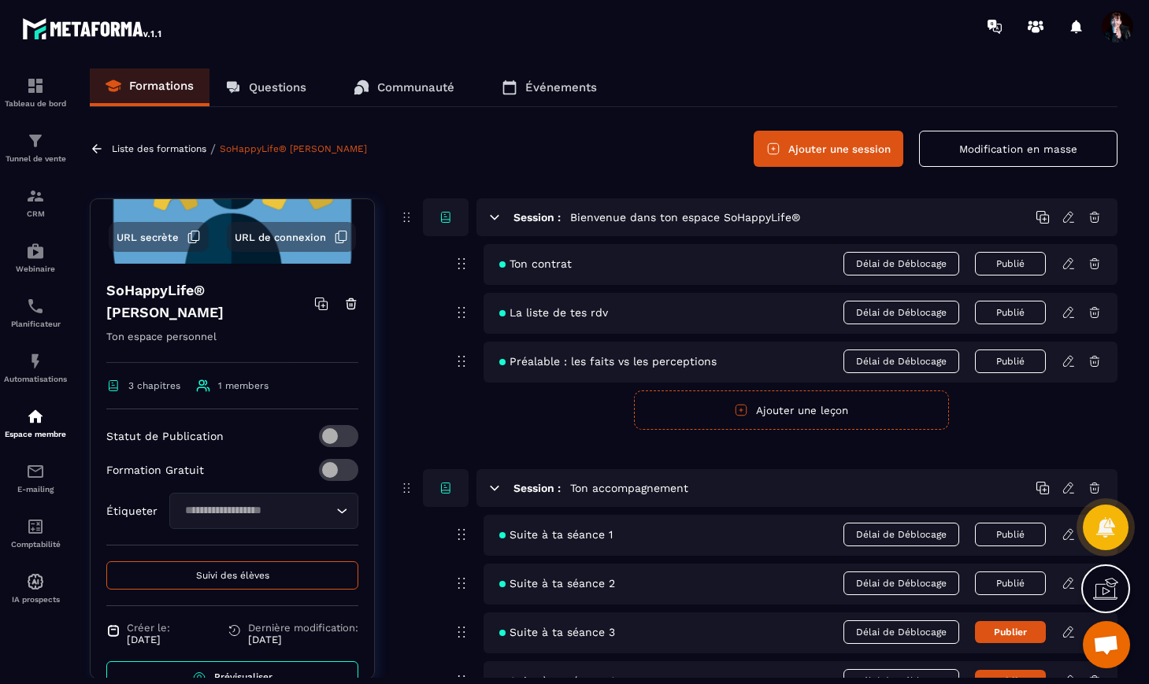
click at [251, 580] on span "Suivi des élèves" at bounding box center [232, 575] width 73 height 11
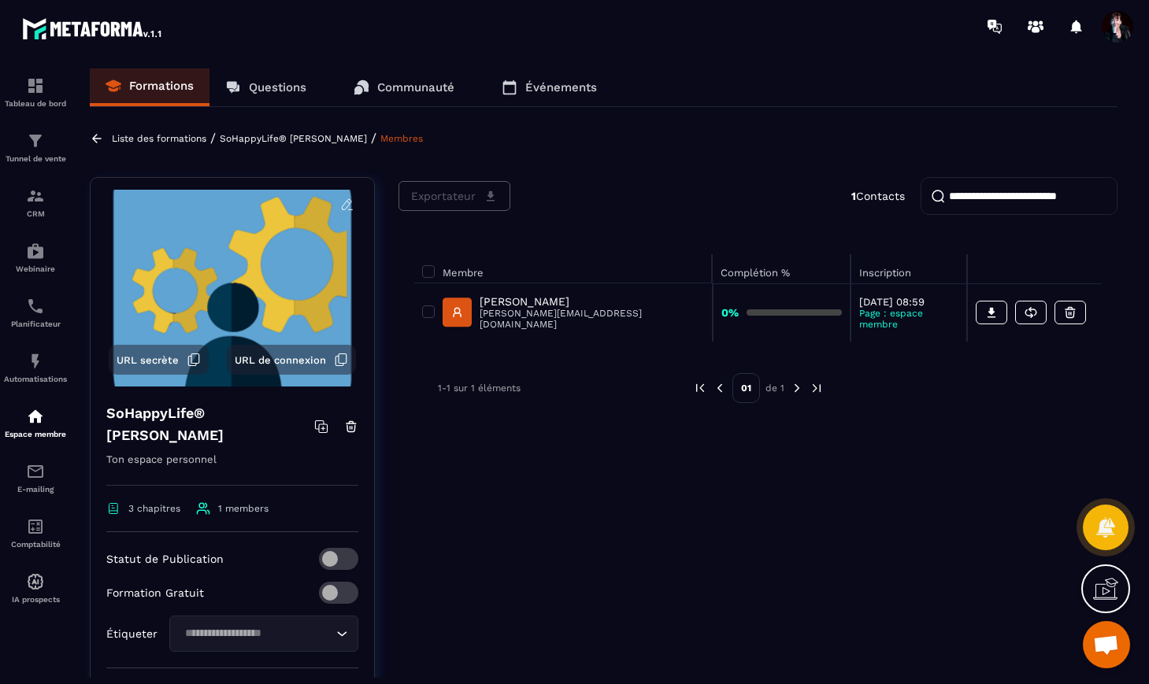
click at [493, 302] on p "[PERSON_NAME]" at bounding box center [592, 301] width 224 height 13
click at [471, 306] on rect at bounding box center [457, 312] width 29 height 29
click at [162, 135] on p "Liste des formations" at bounding box center [159, 138] width 95 height 11
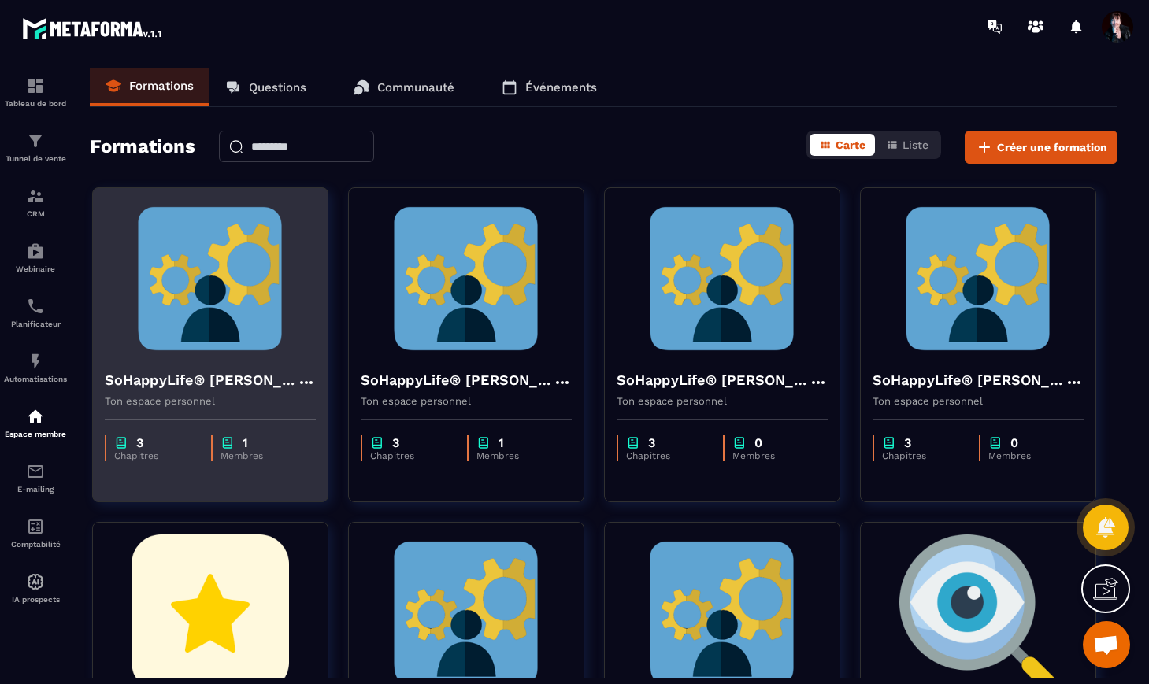
click at [234, 290] on img at bounding box center [210, 279] width 211 height 158
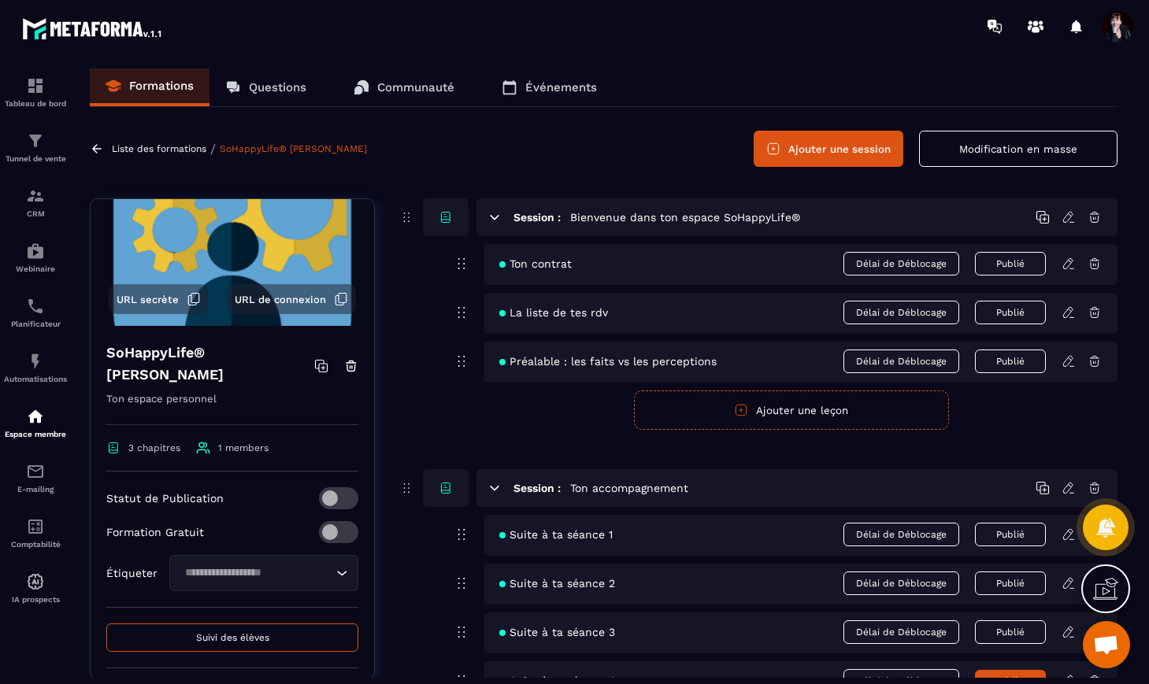
scroll to position [132, 0]
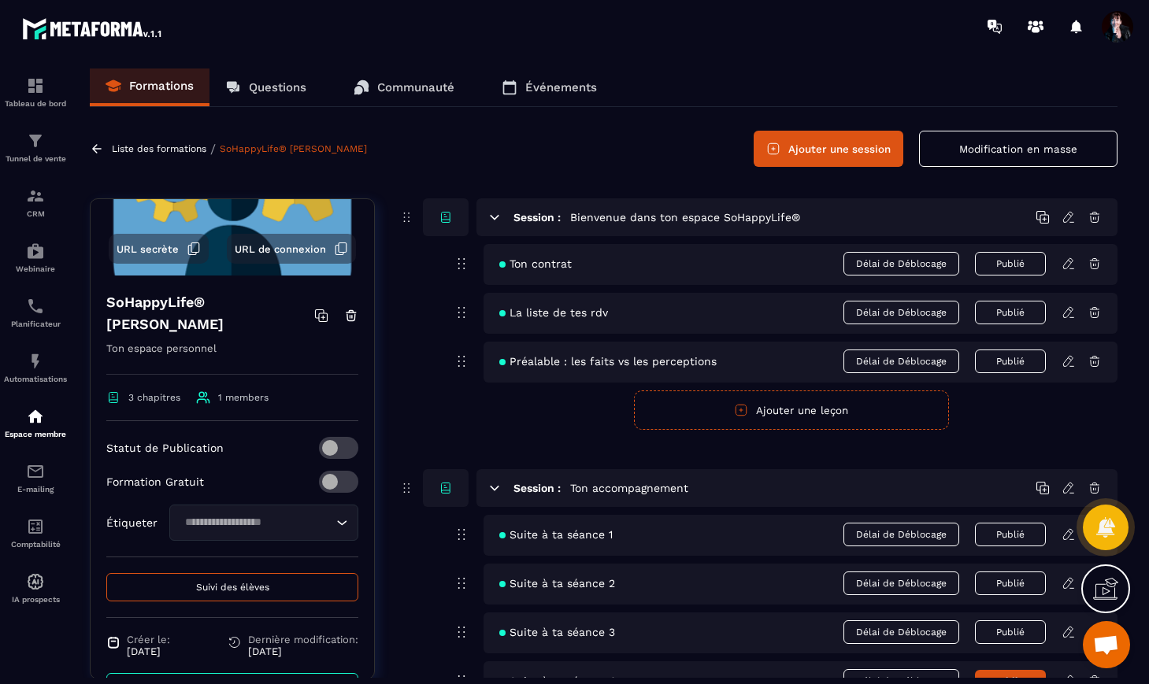
click at [264, 582] on span "Suivi des élèves" at bounding box center [232, 587] width 73 height 11
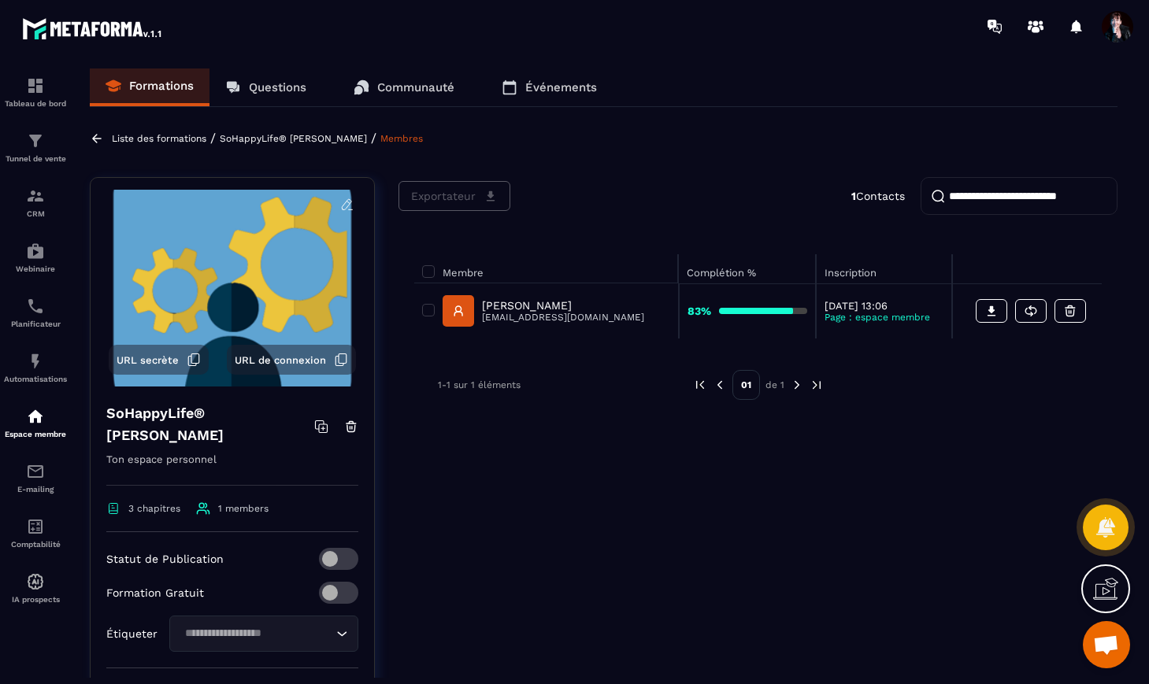
click at [501, 302] on p "[PERSON_NAME]" at bounding box center [563, 305] width 162 height 13
click at [454, 308] on rect at bounding box center [459, 311] width 32 height 32
click at [430, 310] on span at bounding box center [428, 310] width 13 height 13
click at [484, 308] on p "[PERSON_NAME]" at bounding box center [563, 305] width 162 height 13
click at [428, 308] on span at bounding box center [428, 310] width 13 height 13
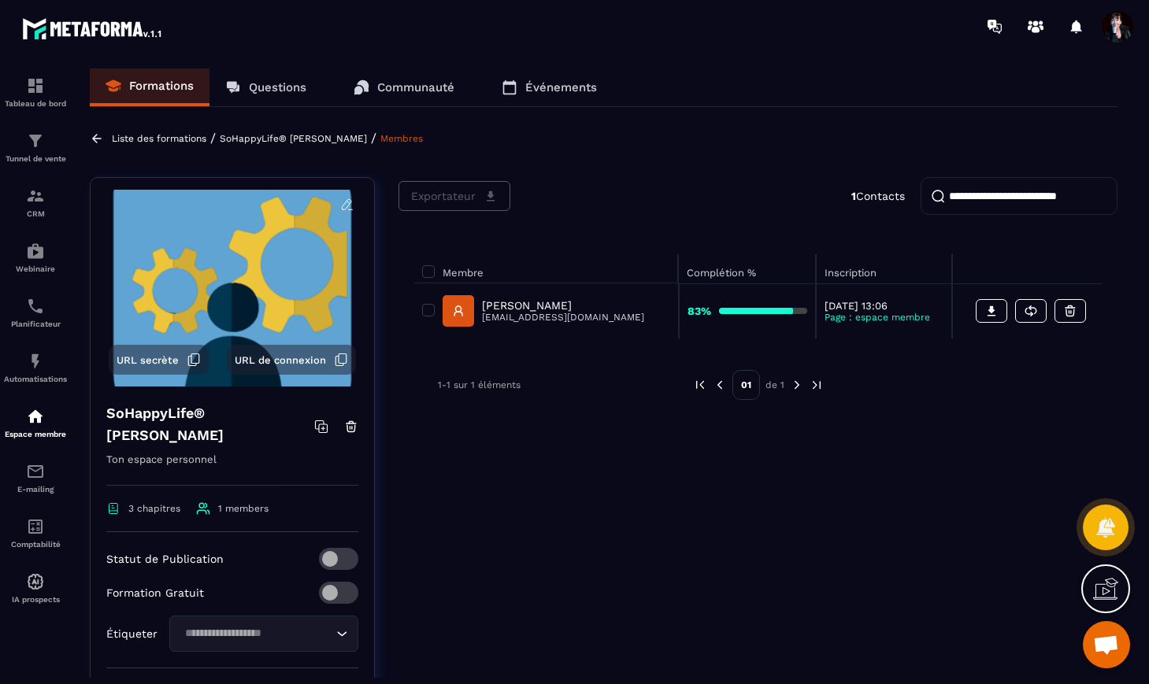
click at [537, 306] on p "[PERSON_NAME]" at bounding box center [563, 305] width 162 height 13
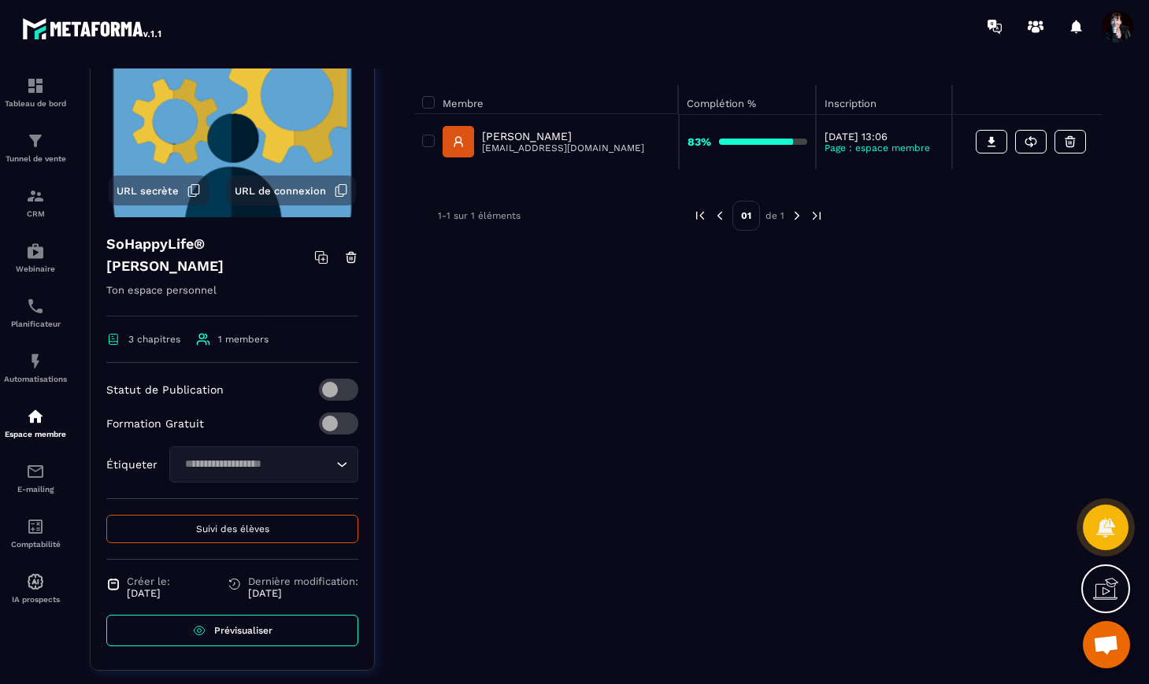
scroll to position [180, 0]
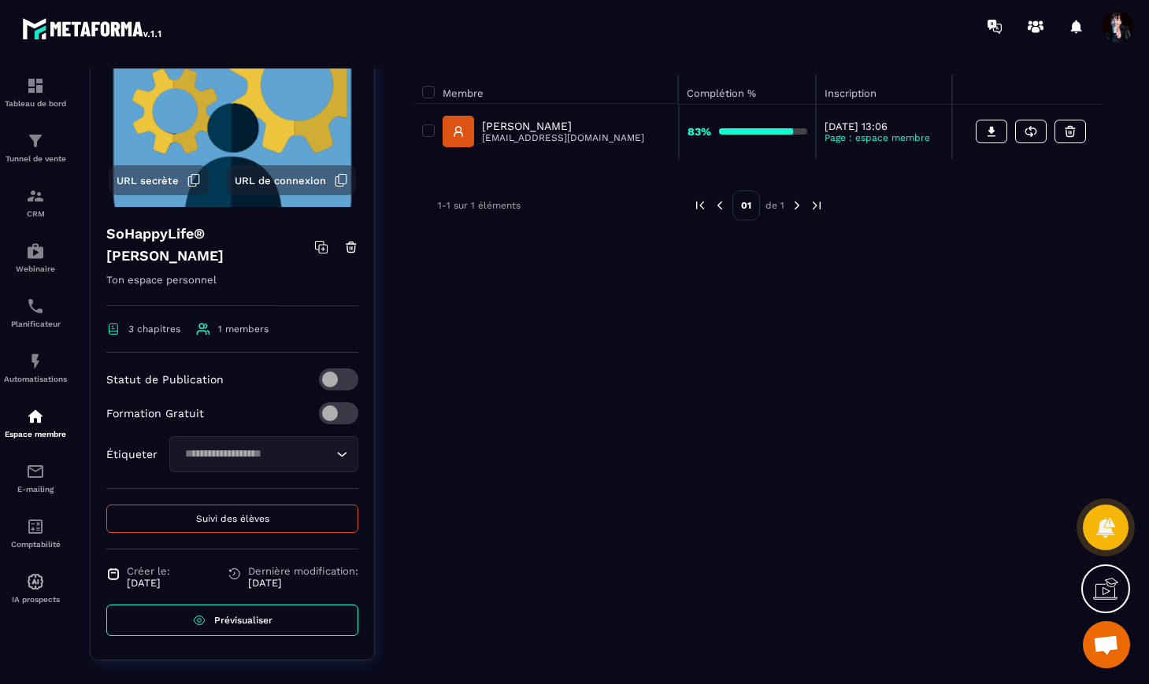
click at [238, 615] on span "Prévisualiser" at bounding box center [243, 620] width 58 height 11
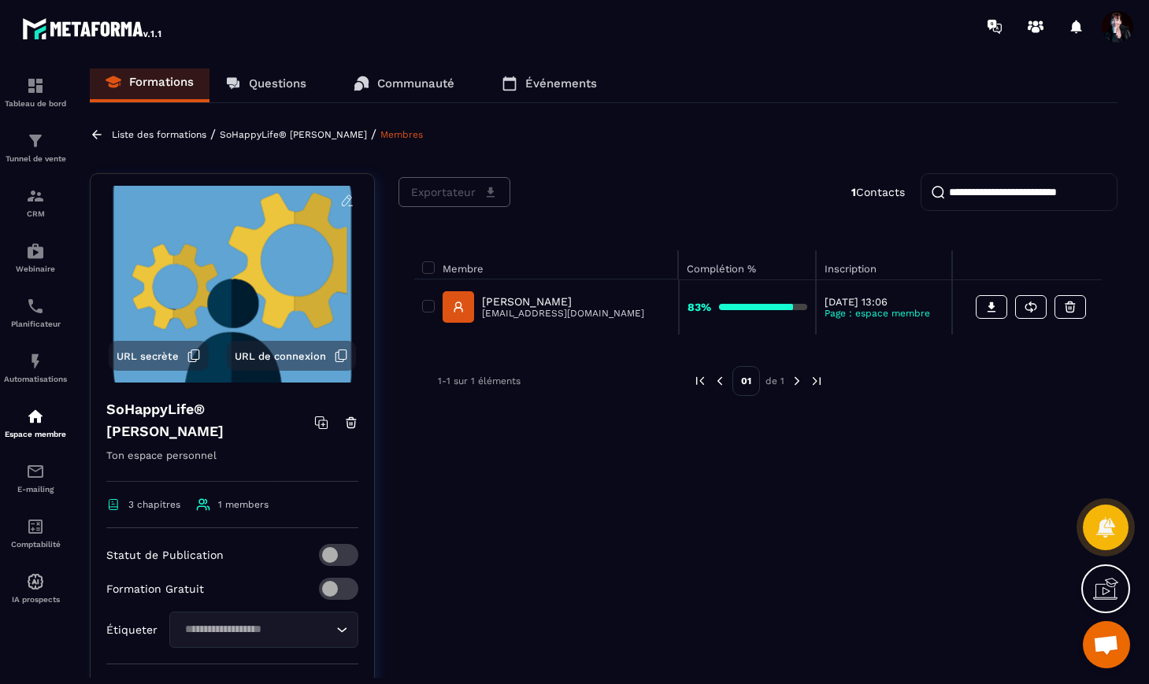
scroll to position [0, 0]
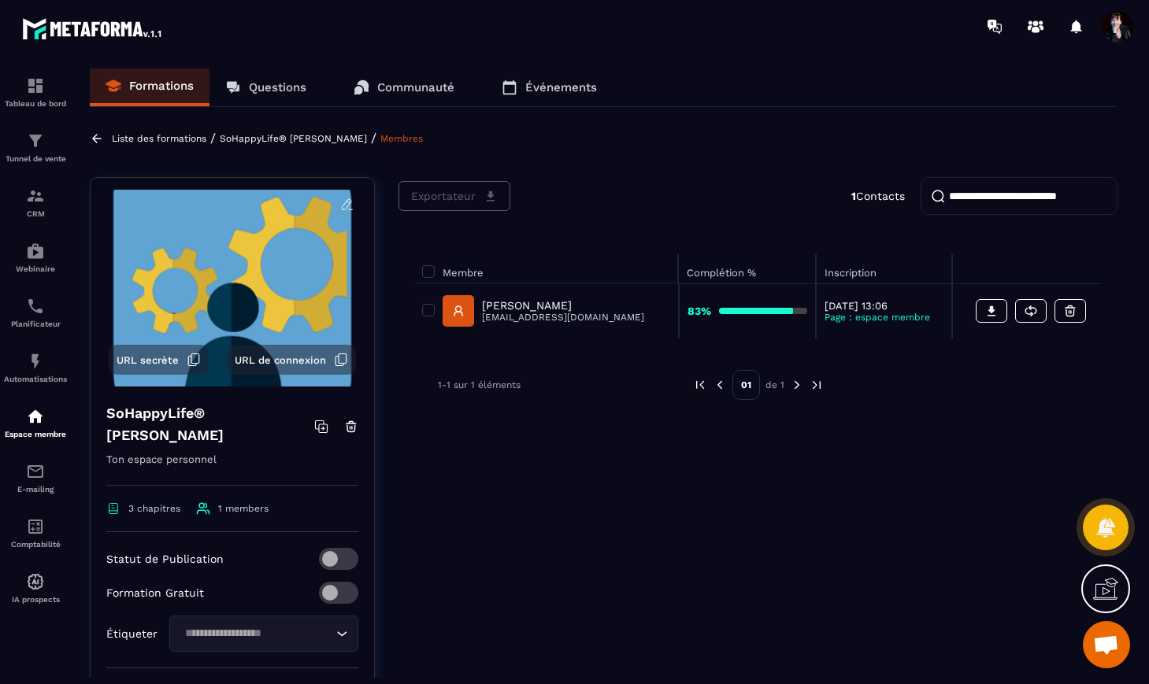
click at [290, 138] on p "SoHappyLife® [PERSON_NAME]" at bounding box center [293, 138] width 147 height 11
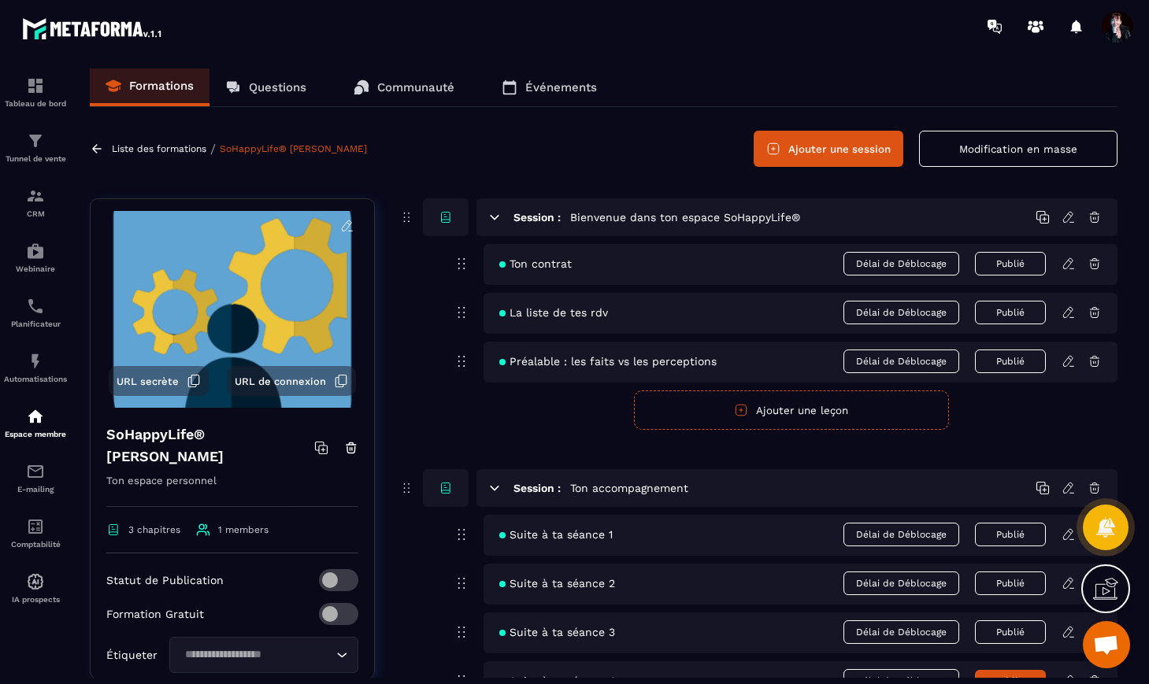
click at [179, 144] on p "Liste des formations" at bounding box center [159, 148] width 95 height 11
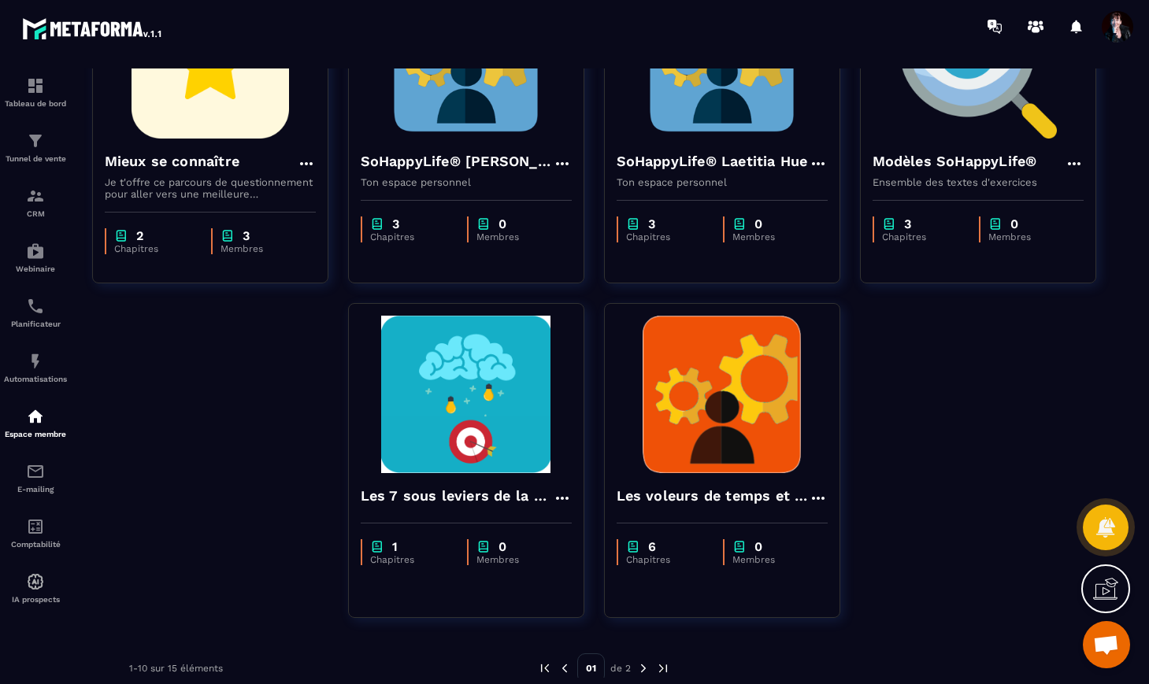
scroll to position [575, 0]
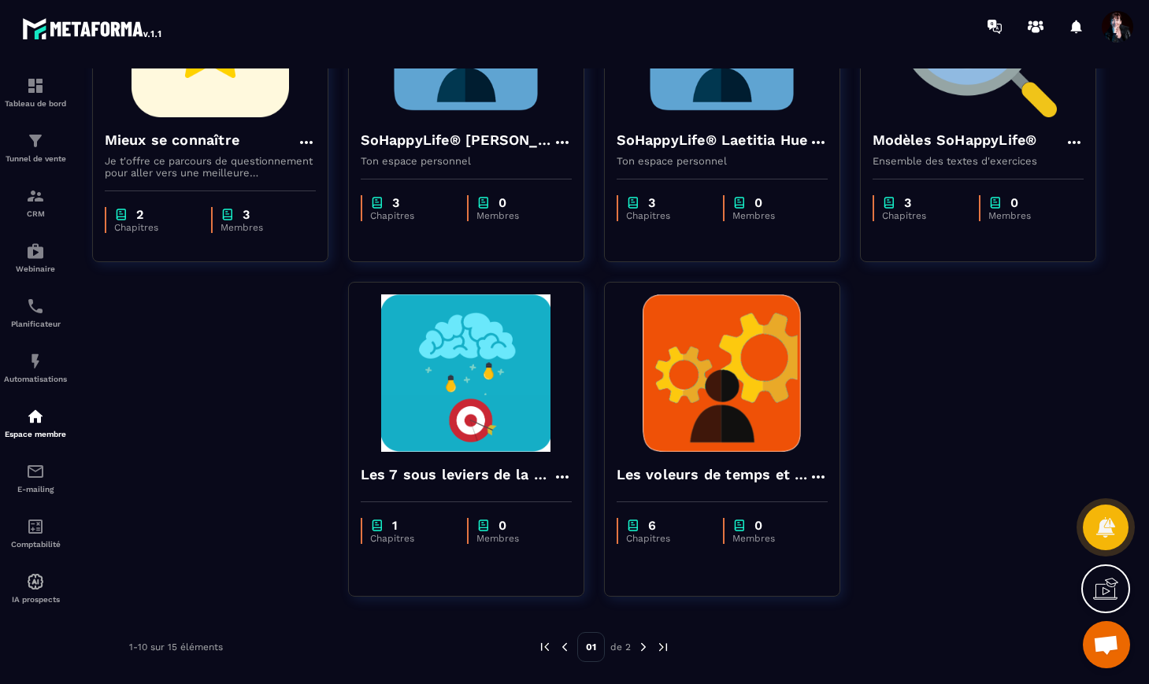
click at [642, 647] on img at bounding box center [643, 647] width 14 height 14
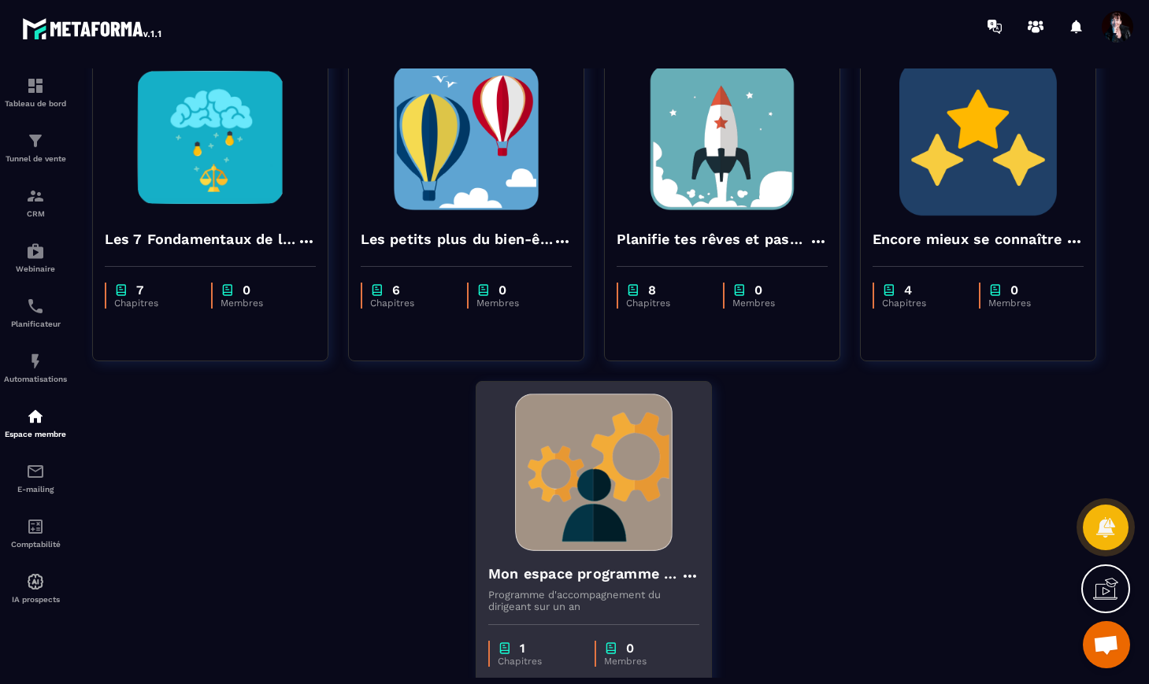
scroll to position [51, 0]
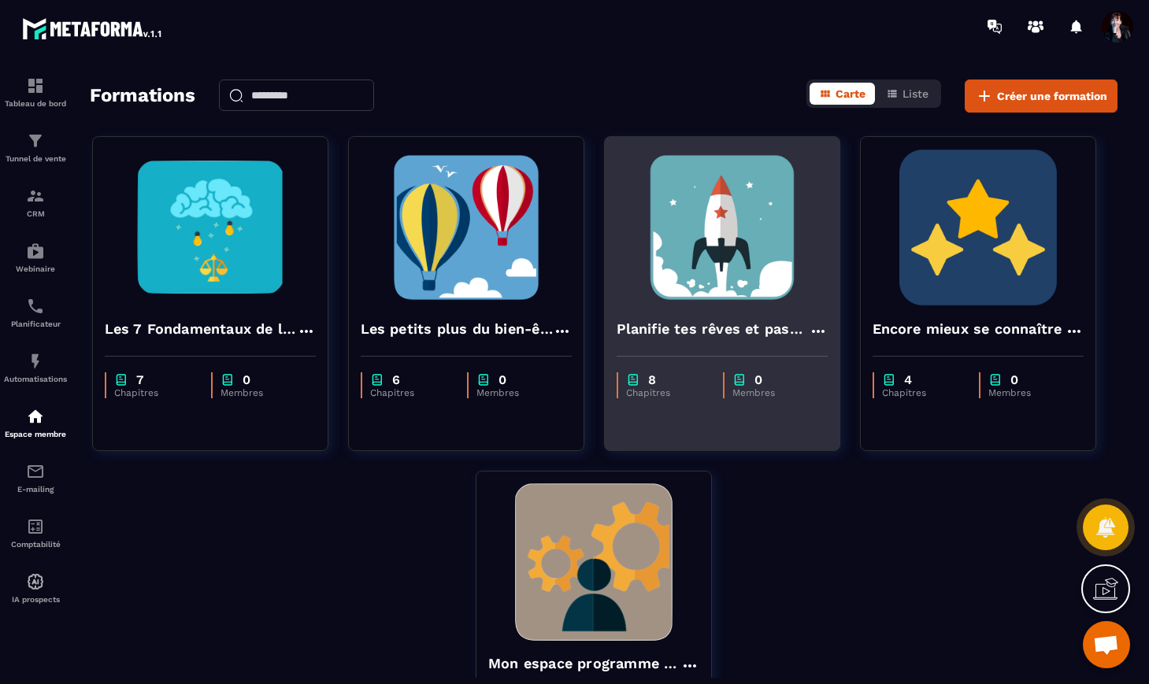
click at [747, 252] on img at bounding box center [722, 228] width 211 height 158
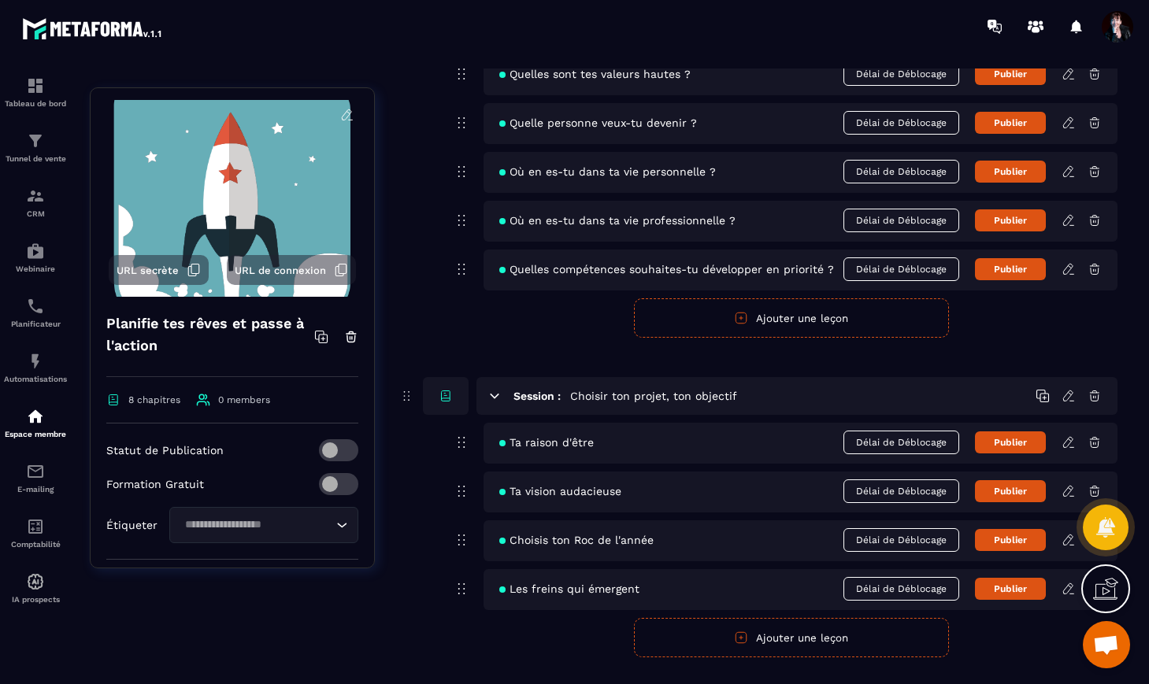
scroll to position [1026, 0]
